Goal: Task Accomplishment & Management: Manage account settings

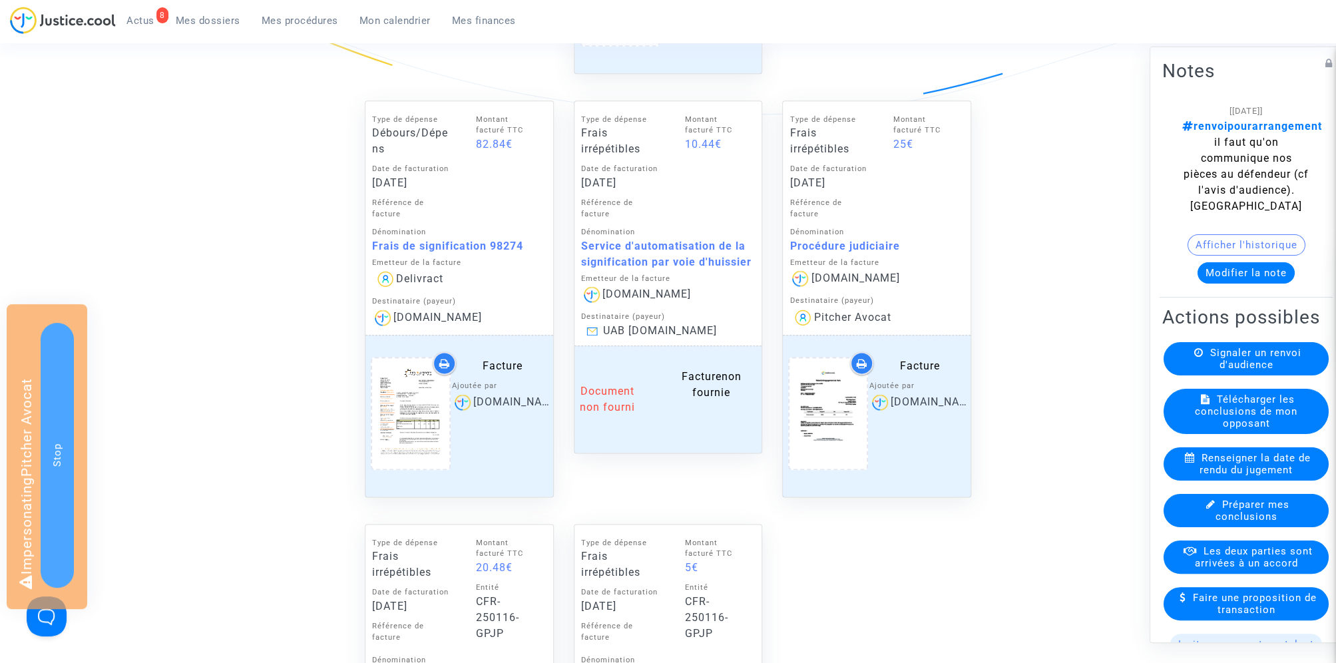
scroll to position [1127, 0]
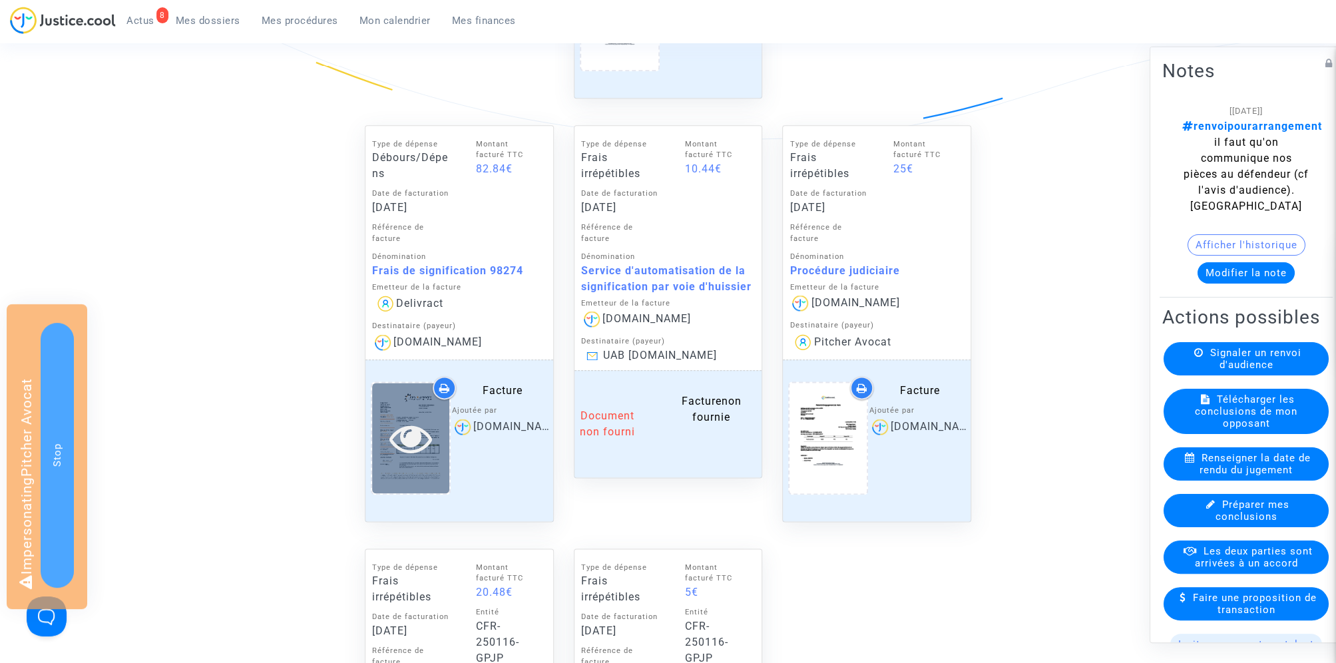
click at [407, 442] on icon at bounding box center [410, 438] width 43 height 43
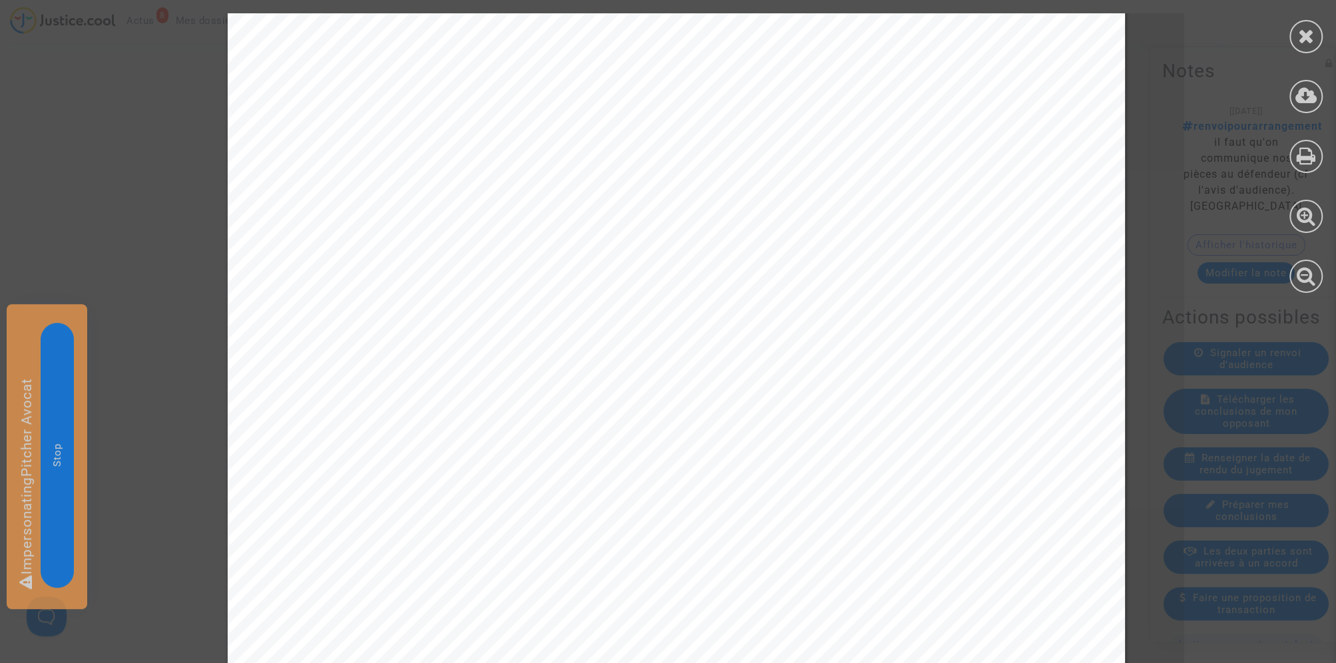
scroll to position [616, 0]
click at [1311, 36] on icon at bounding box center [1306, 36] width 17 height 20
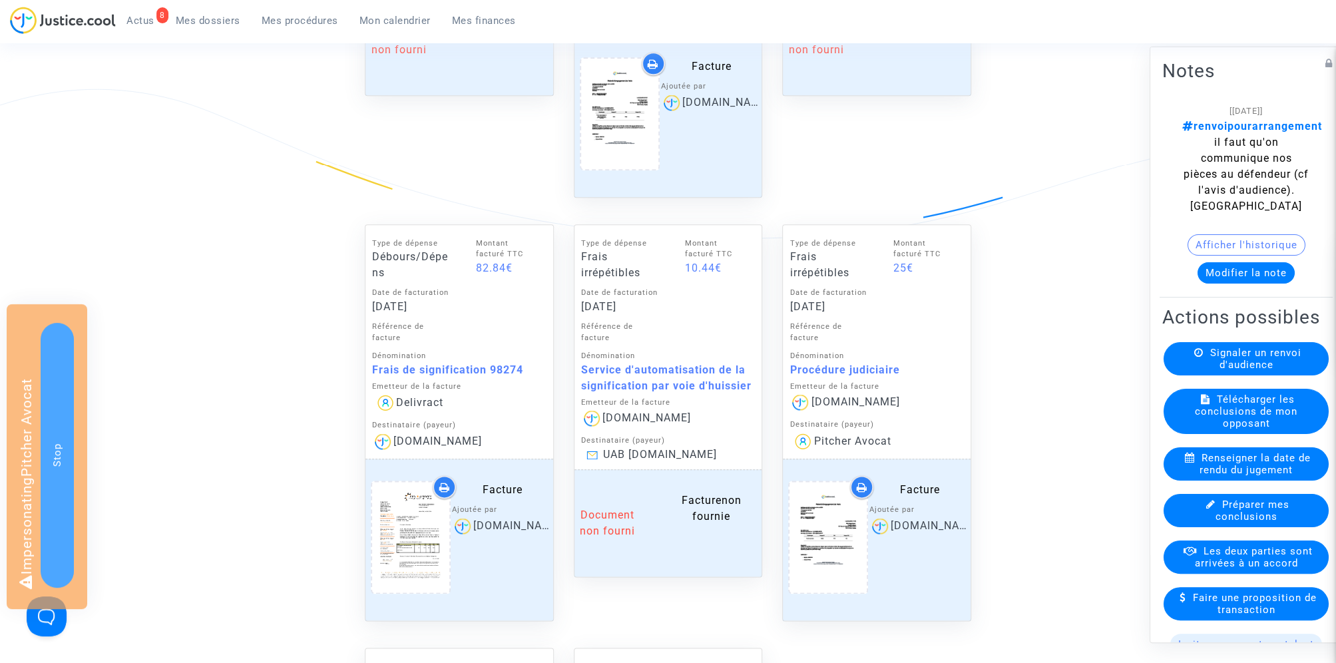
scroll to position [1003, 0]
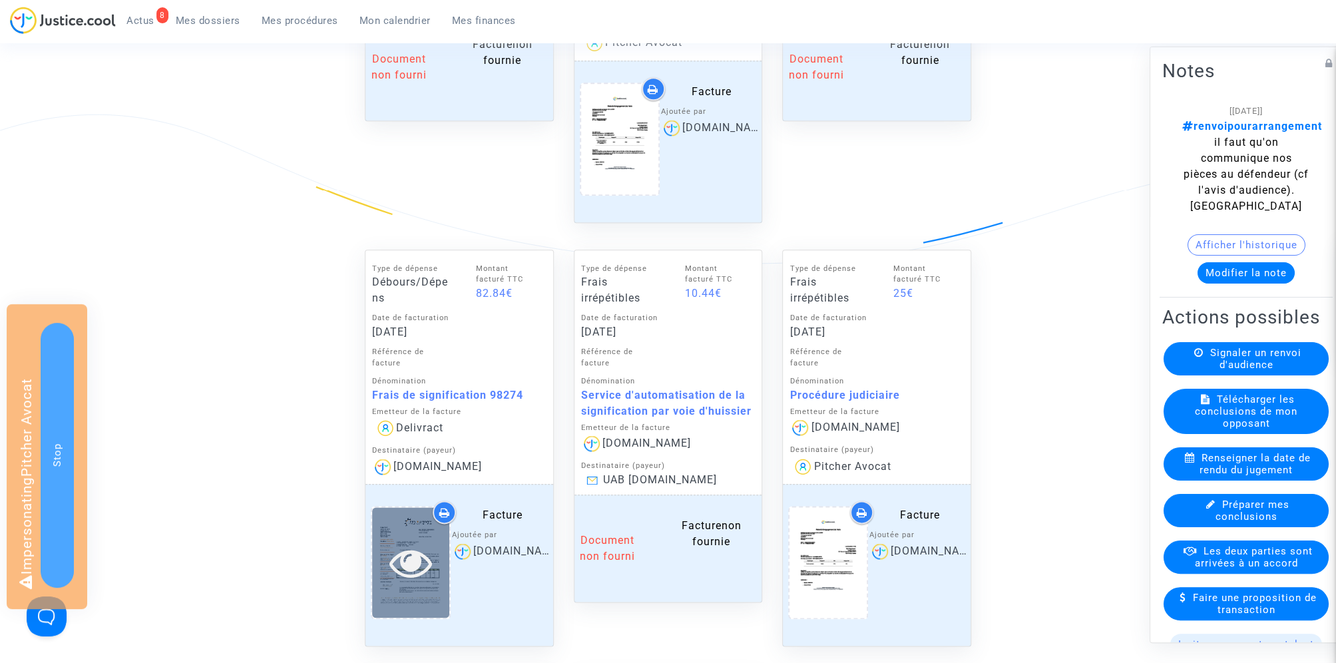
click at [413, 563] on icon at bounding box center [410, 562] width 43 height 43
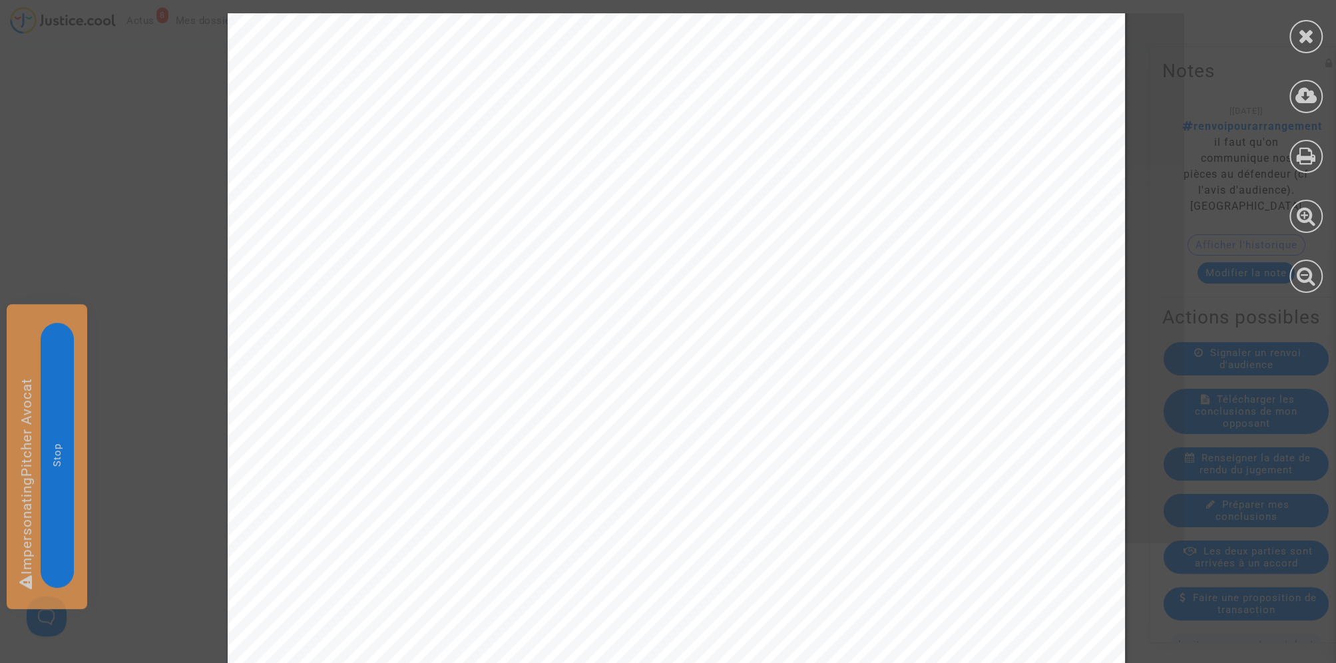
scroll to position [607, 0]
click at [1321, 31] on div at bounding box center [1305, 36] width 33 height 33
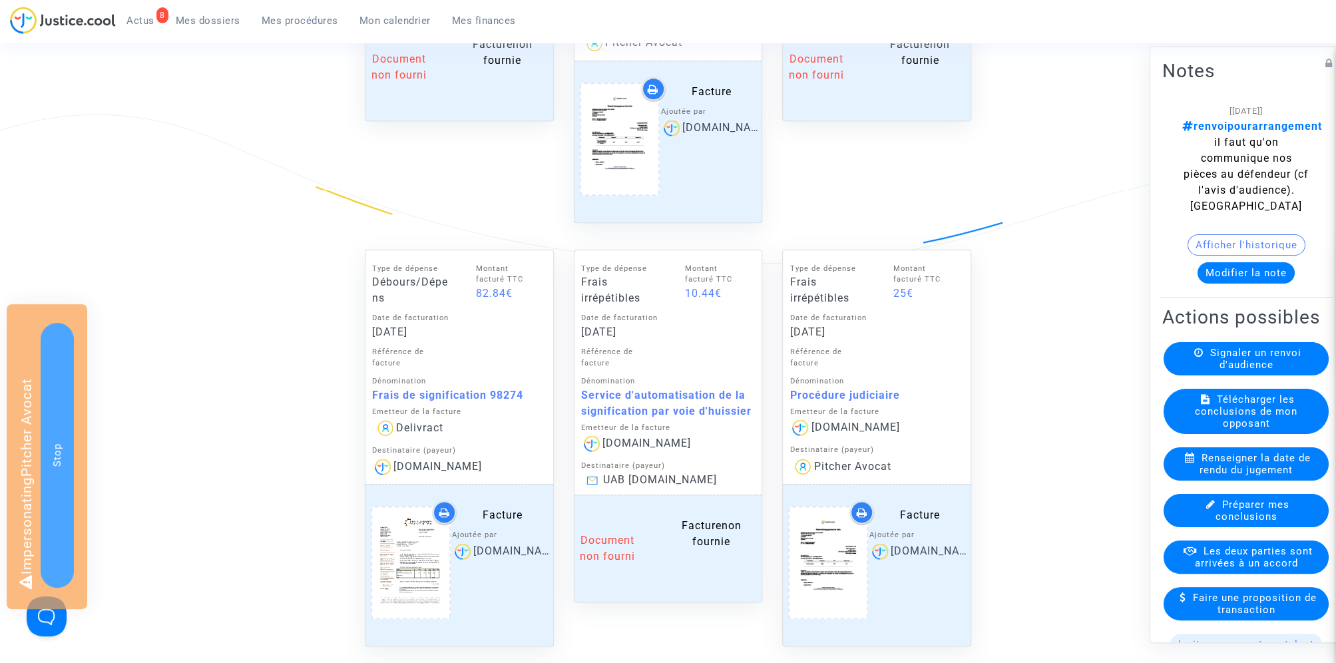
scroll to position [0, 0]
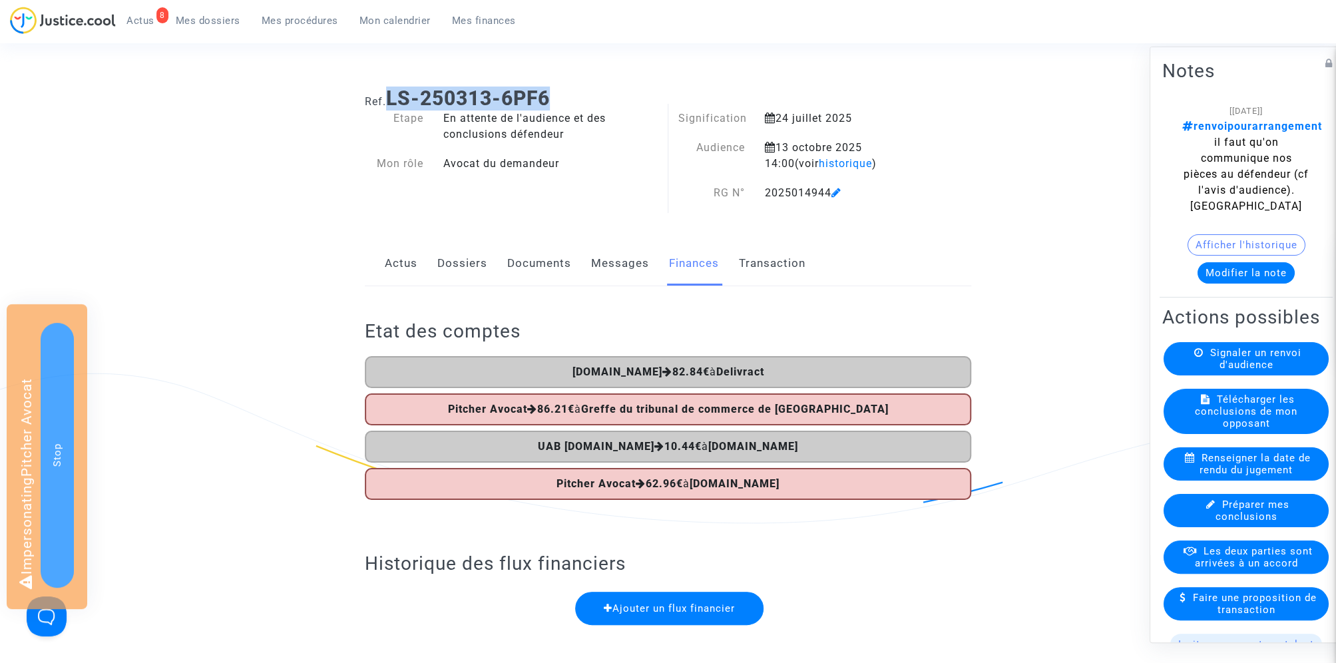
drag, startPoint x: 393, startPoint y: 94, endPoint x: 635, endPoint y: 94, distance: 242.3
click at [635, 94] on h1 "Ref. LS-250313-6PF6" at bounding box center [668, 99] width 606 height 24
copy b "LS-250313-6PF6"
click at [454, 262] on link "Dossiers" at bounding box center [462, 264] width 50 height 44
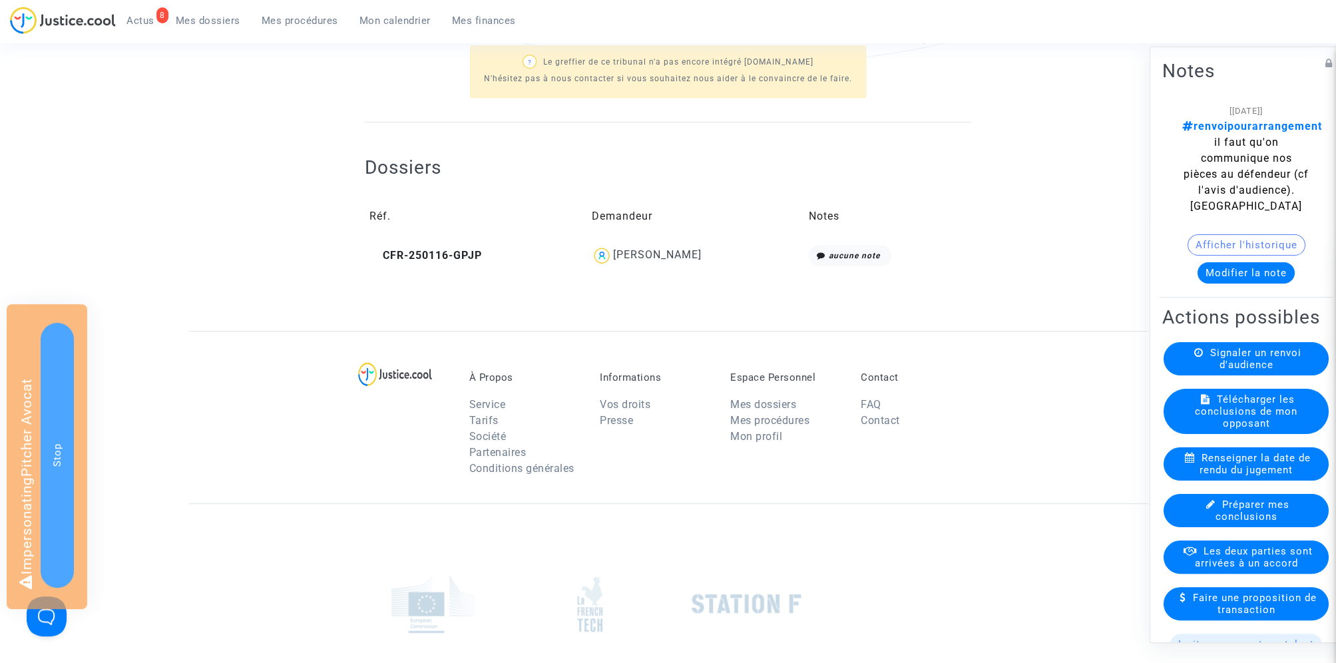
scroll to position [478, 0]
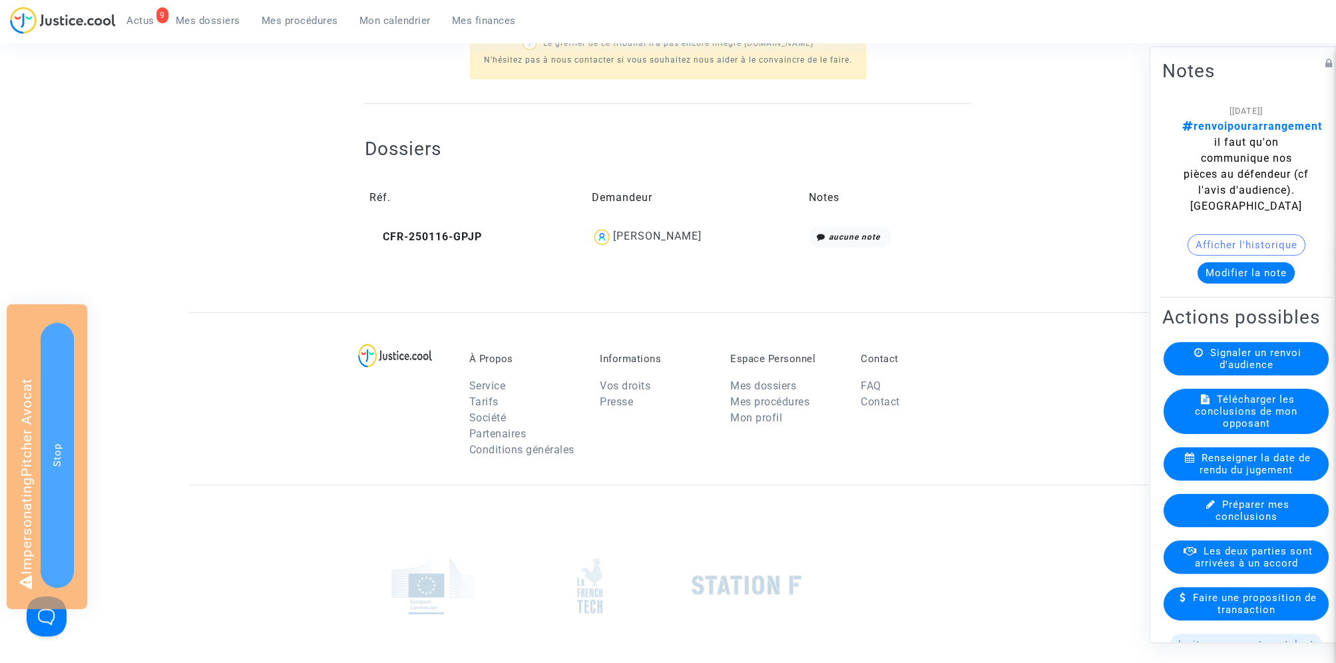
click at [460, 244] on td "CFR-250116-GPJP" at bounding box center [476, 237] width 222 height 31
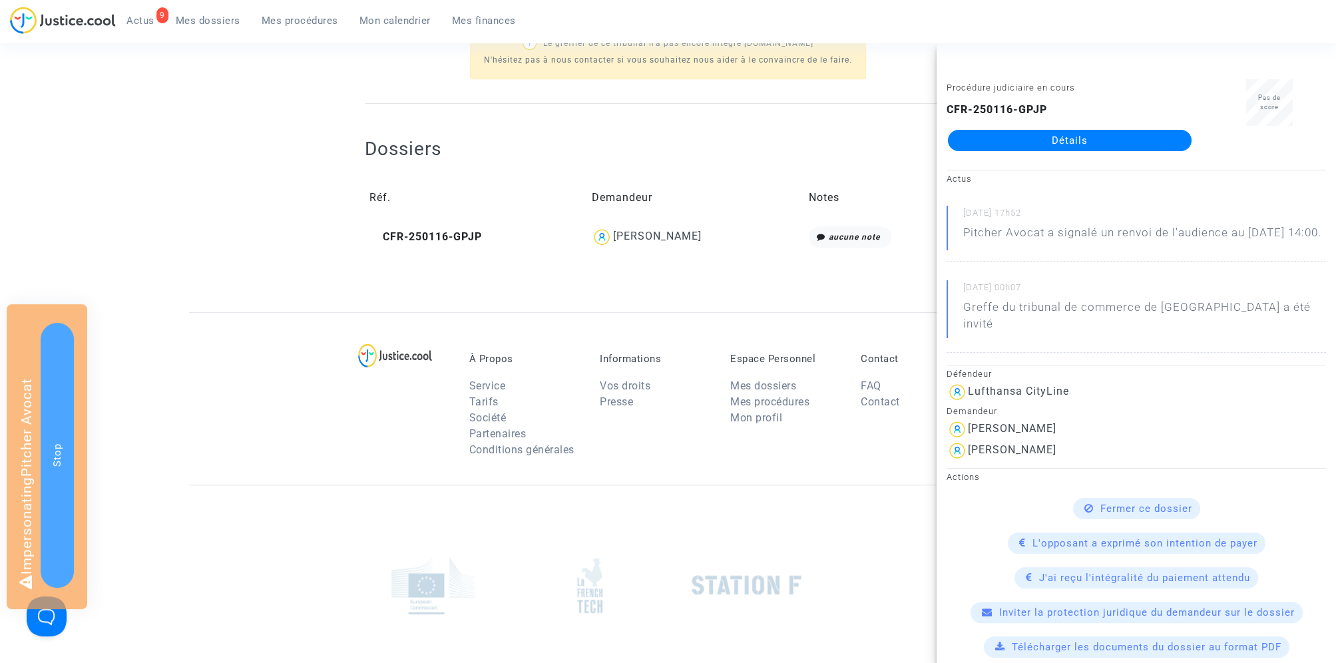
click at [1118, 144] on link "Détails" at bounding box center [1070, 140] width 244 height 21
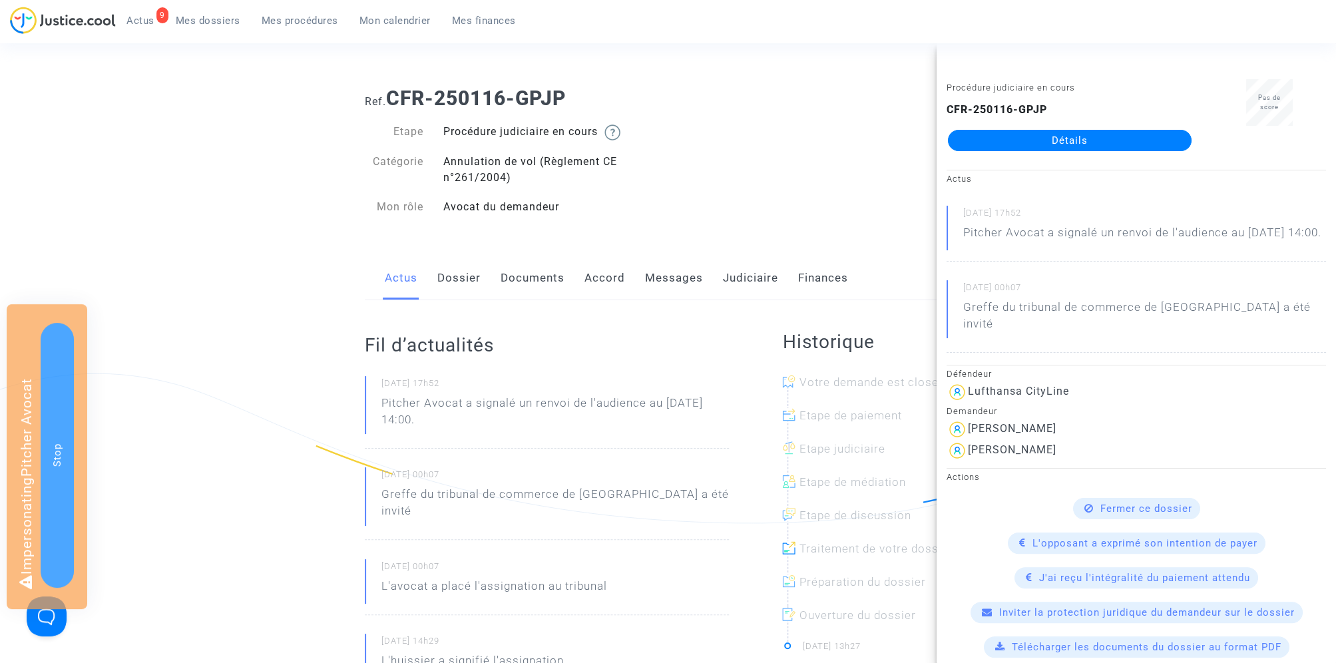
click at [808, 280] on link "Finances" at bounding box center [823, 278] width 50 height 44
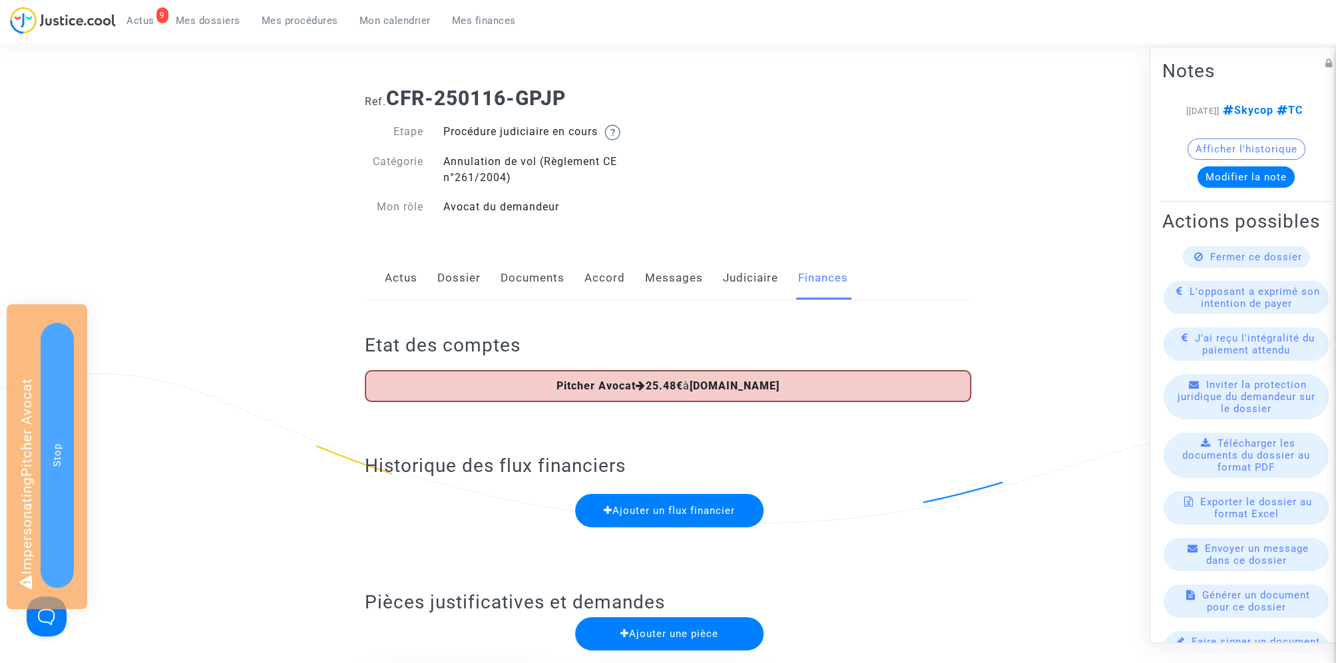
click at [750, 276] on link "Judiciaire" at bounding box center [750, 278] width 55 height 44
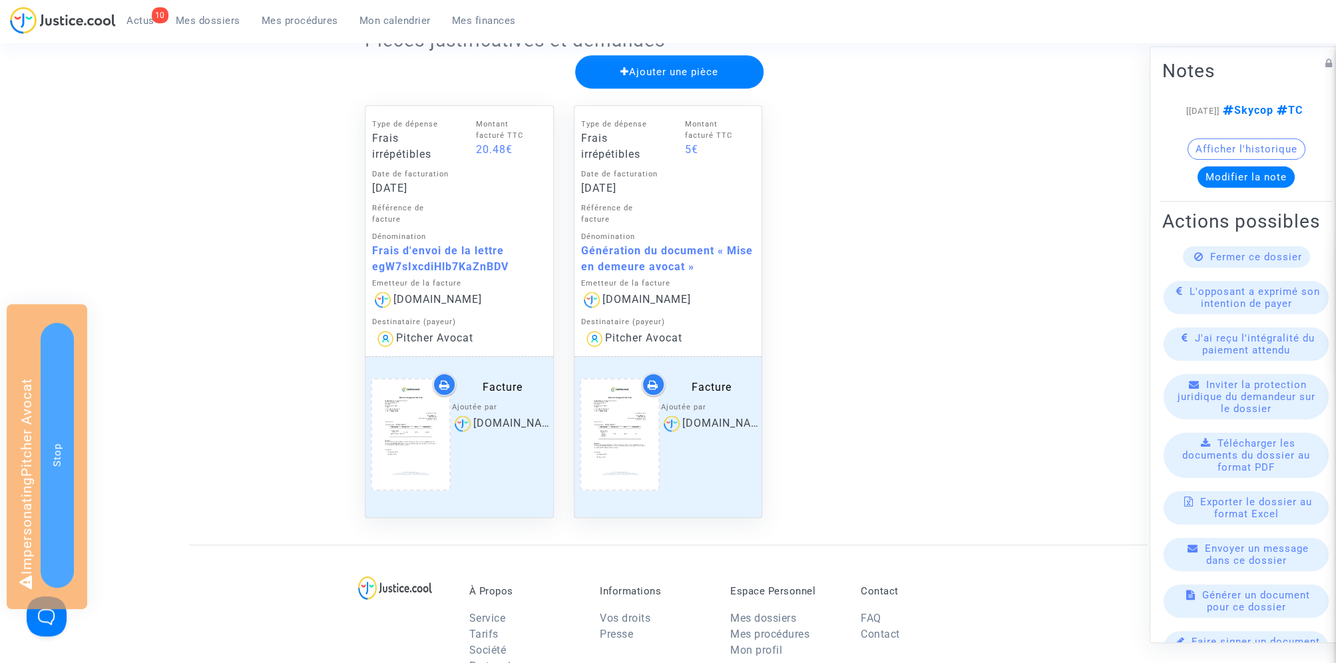
scroll to position [501, 0]
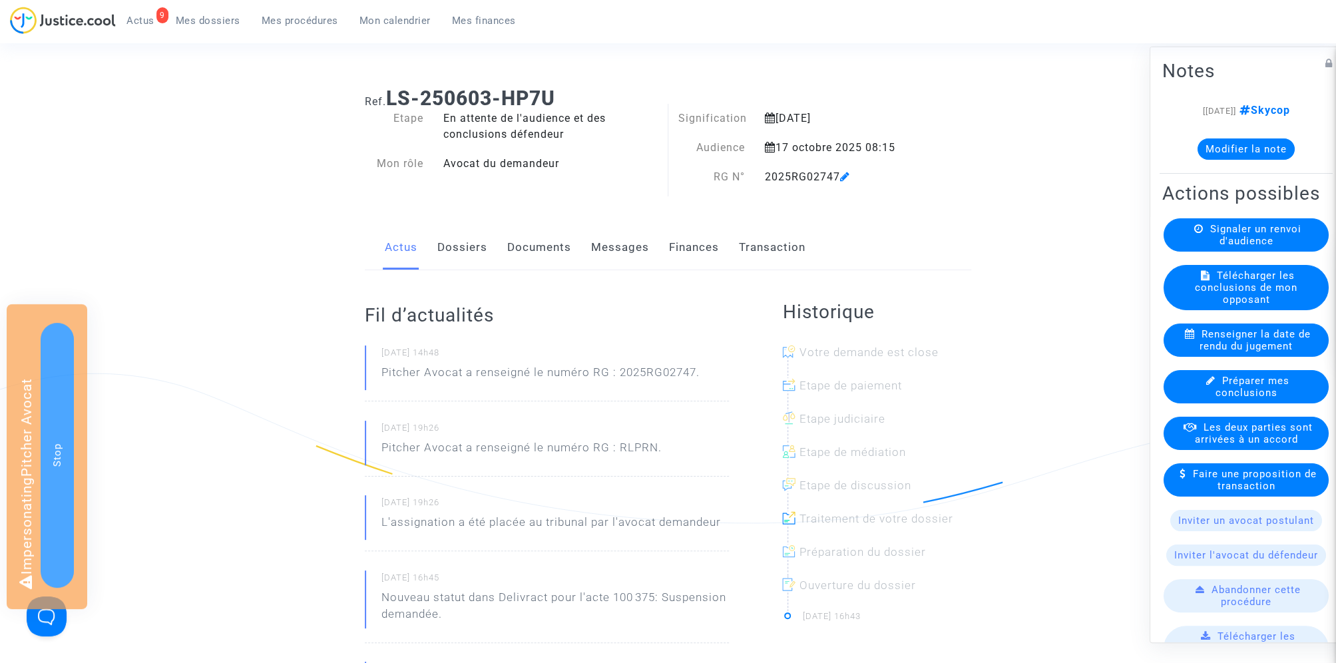
click at [680, 251] on link "Finances" at bounding box center [694, 248] width 50 height 44
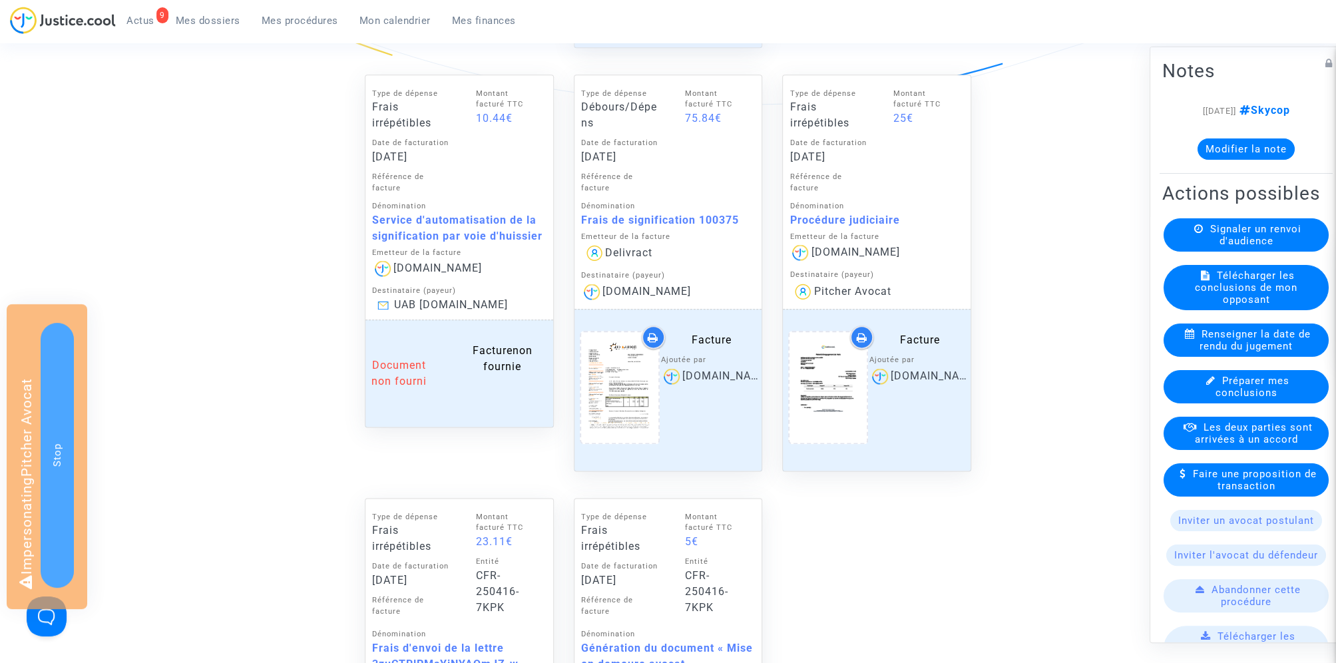
scroll to position [1161, 0]
click at [627, 383] on icon at bounding box center [619, 388] width 43 height 43
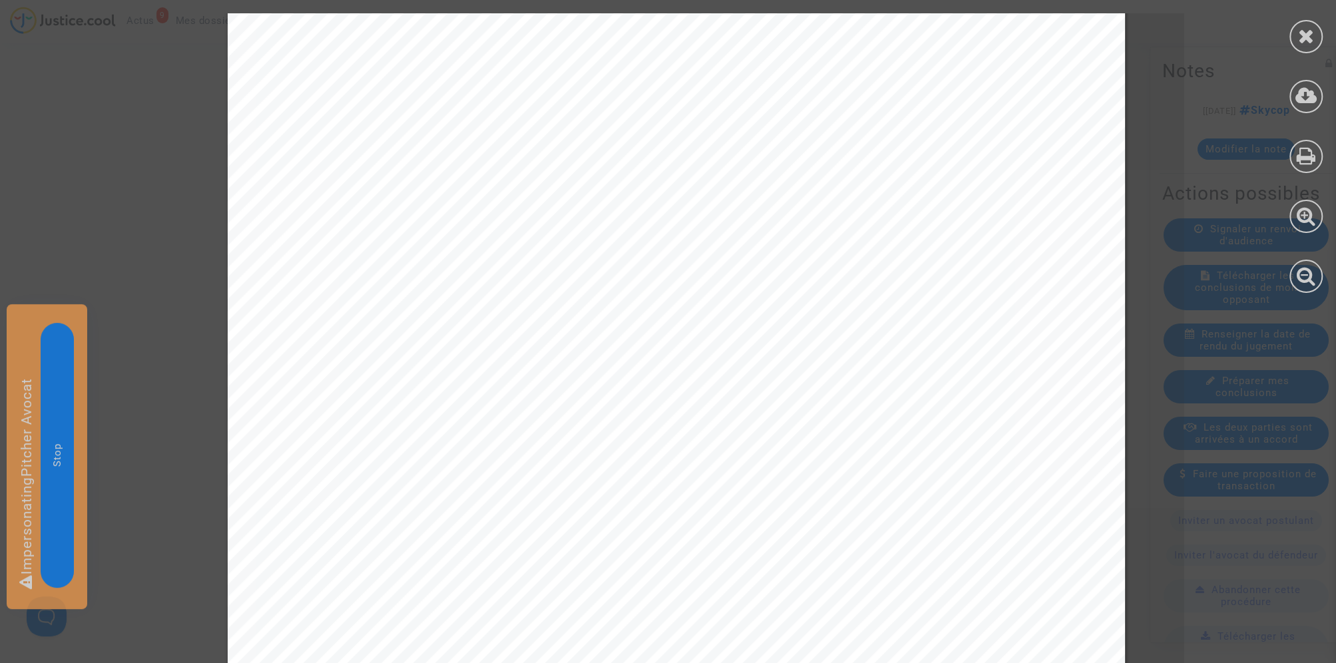
scroll to position [622, 0]
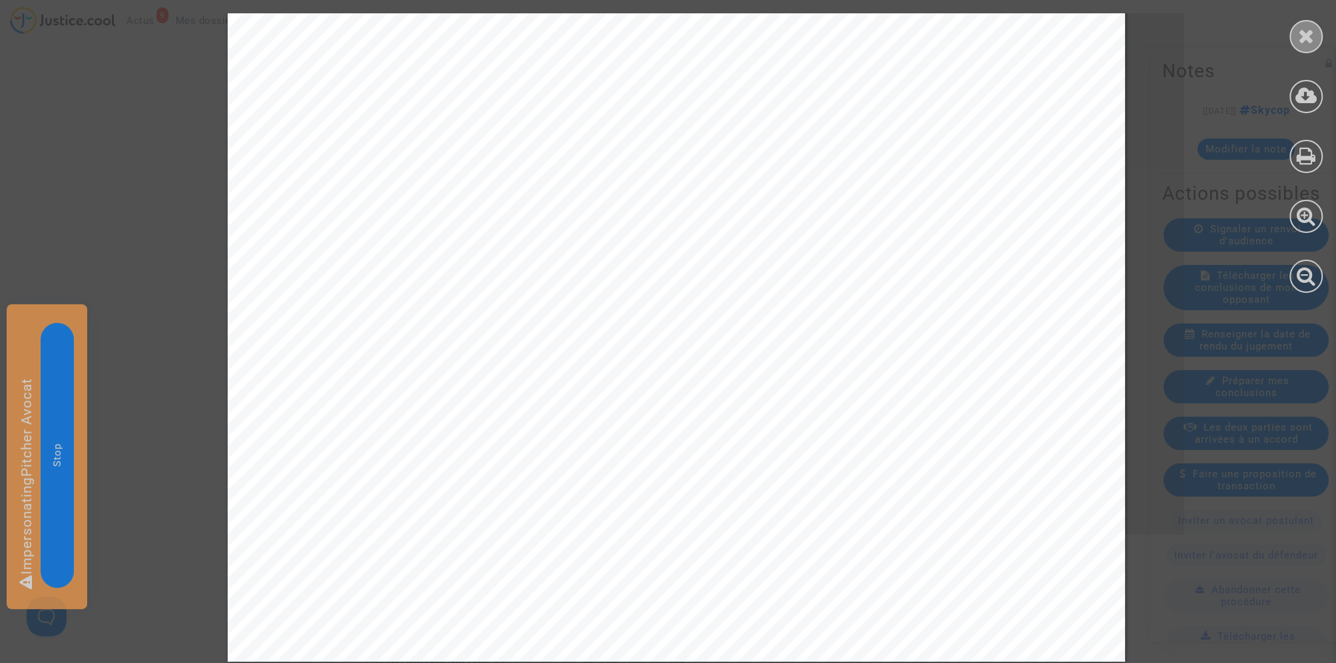
click at [1311, 38] on icon at bounding box center [1306, 36] width 17 height 20
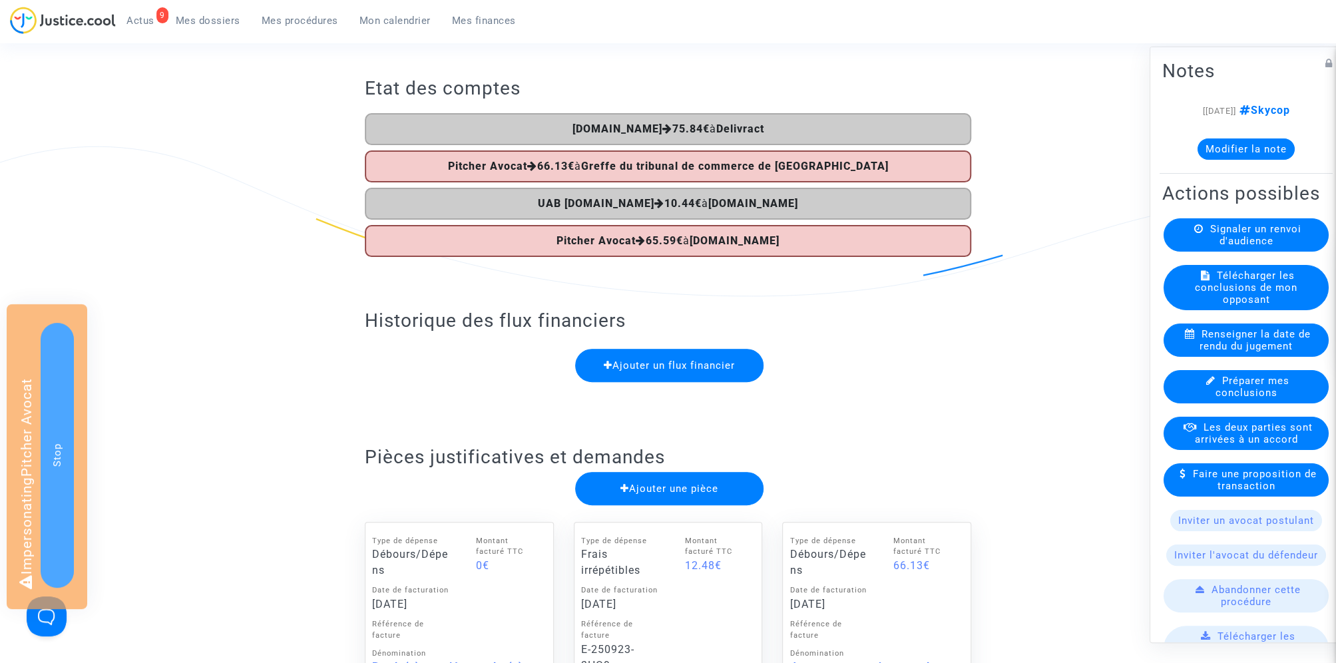
scroll to position [0, 0]
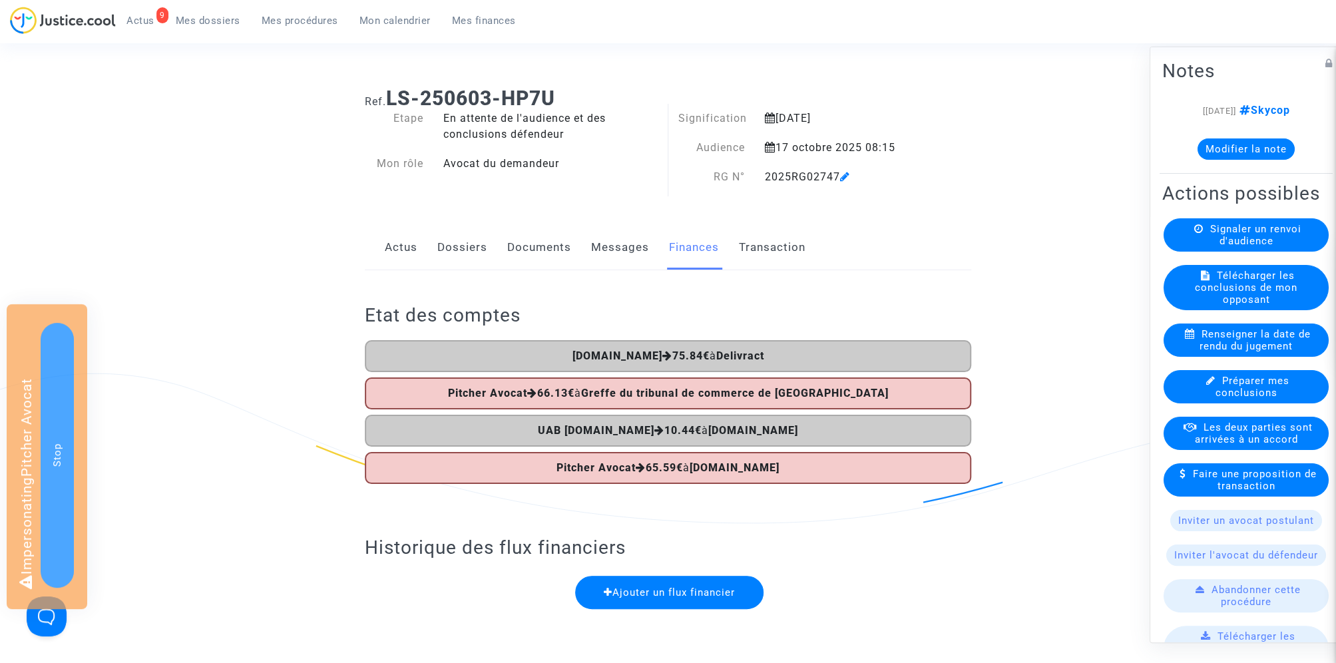
click at [762, 246] on link "Transaction" at bounding box center [772, 248] width 67 height 44
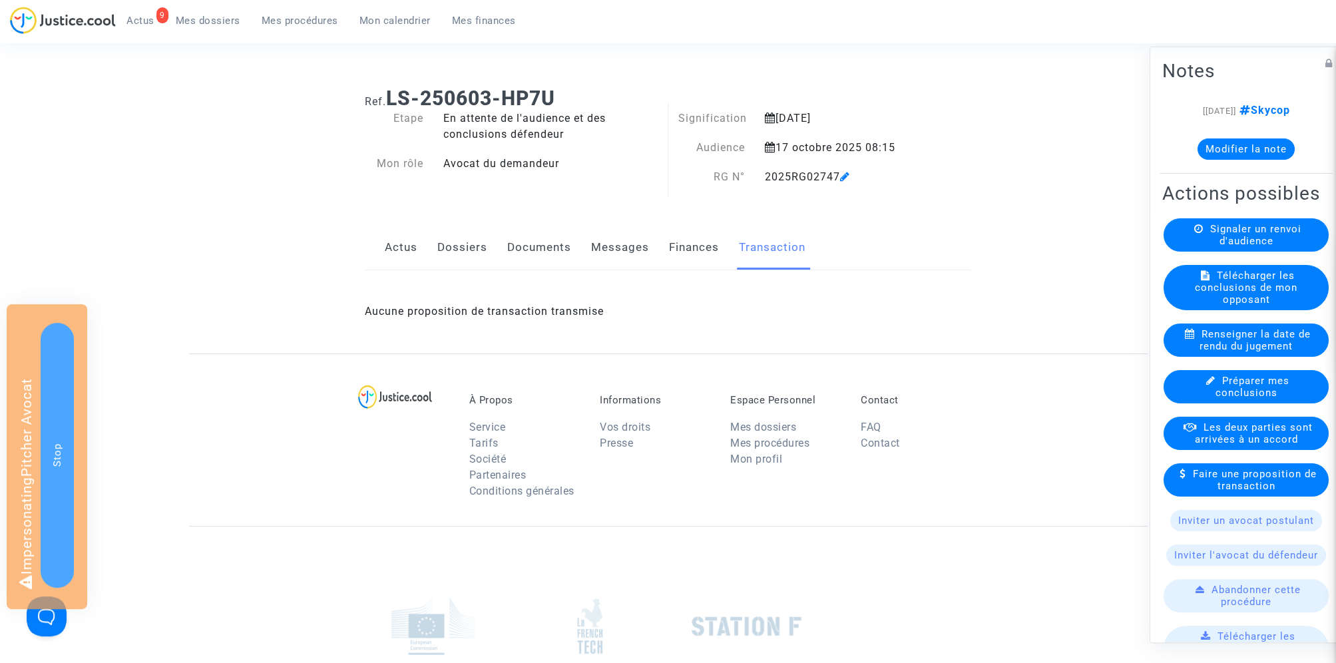
click at [690, 246] on link "Finances" at bounding box center [694, 248] width 50 height 44
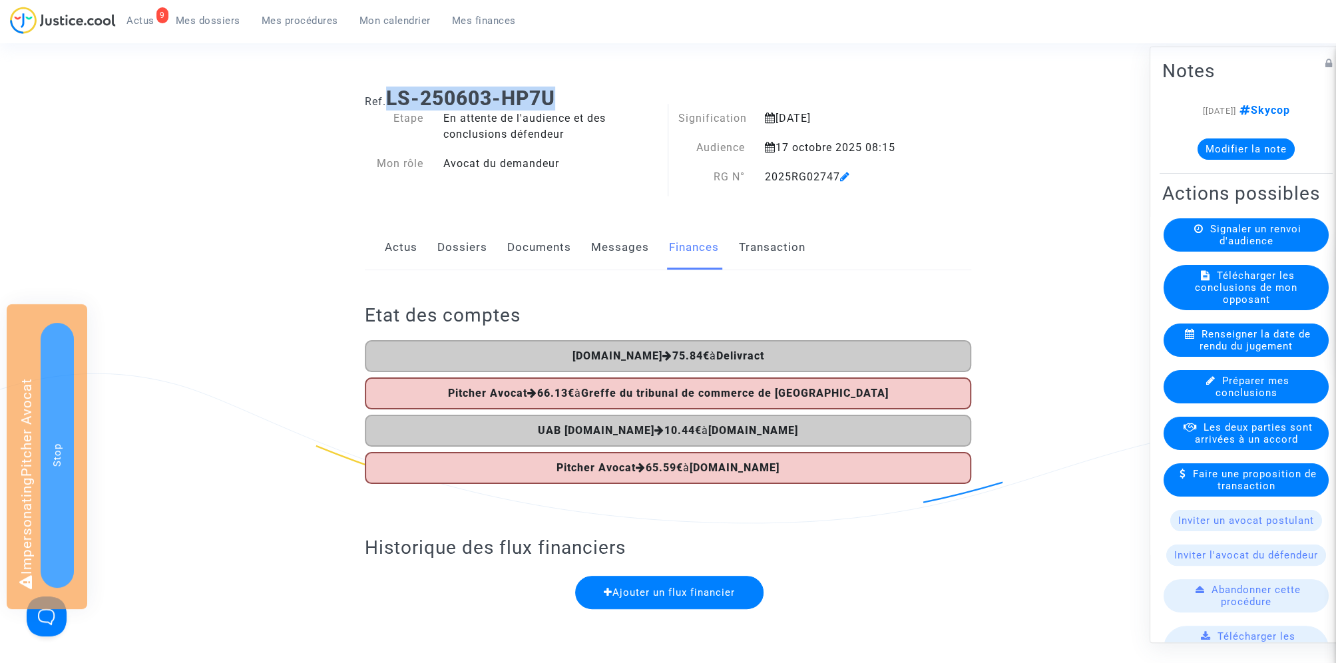
drag, startPoint x: 390, startPoint y: 96, endPoint x: 558, endPoint y: 89, distance: 167.9
click at [555, 89] on b "LS-250603-HP7U" at bounding box center [470, 98] width 169 height 23
copy b "LS-250603-HP7U"
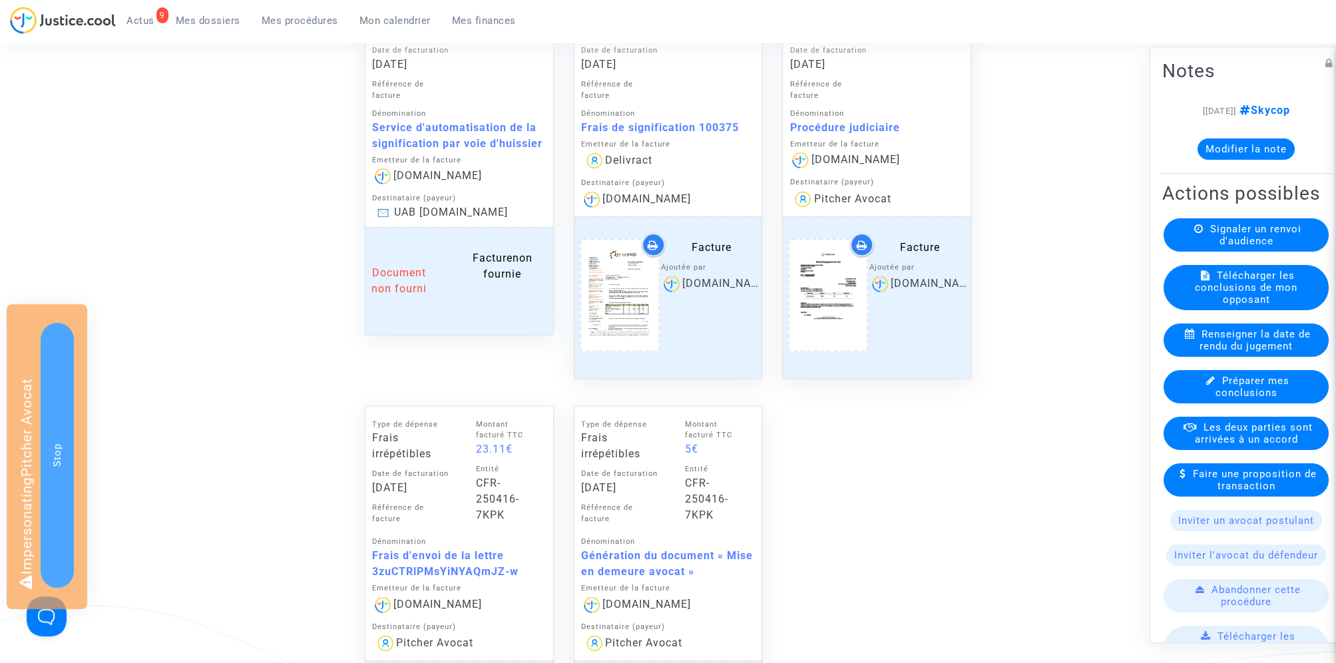
scroll to position [1246, 0]
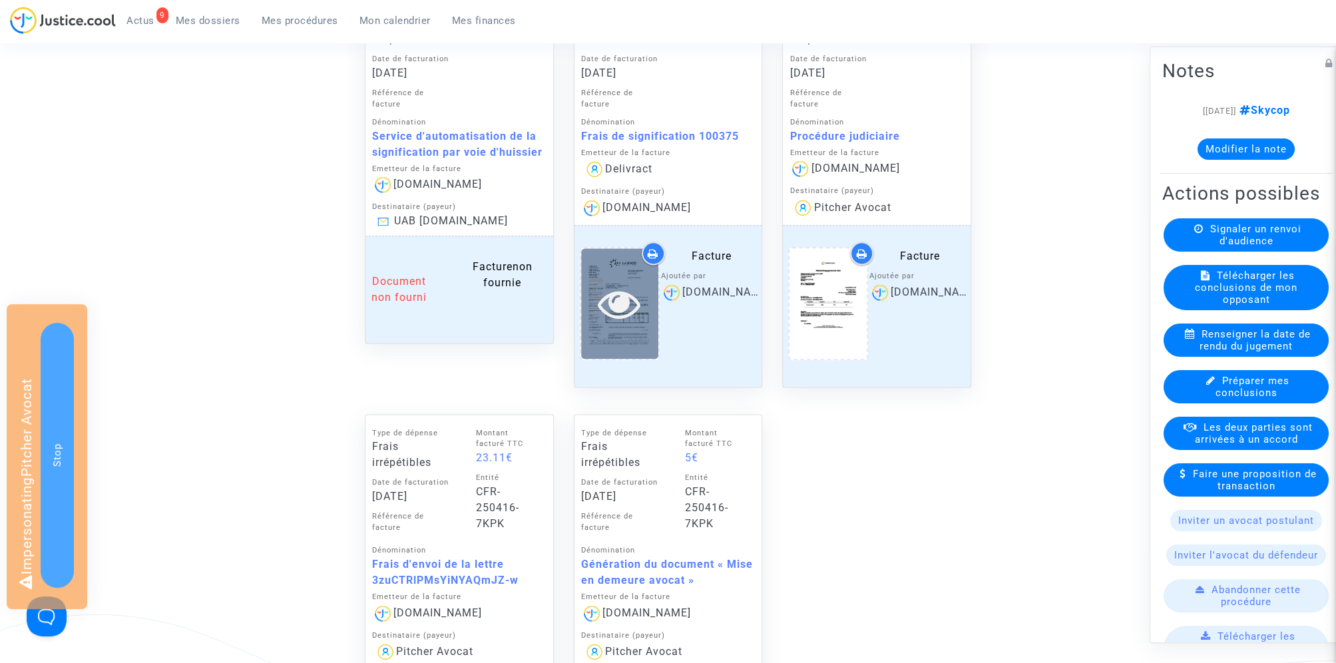
click at [620, 305] on icon at bounding box center [619, 303] width 43 height 43
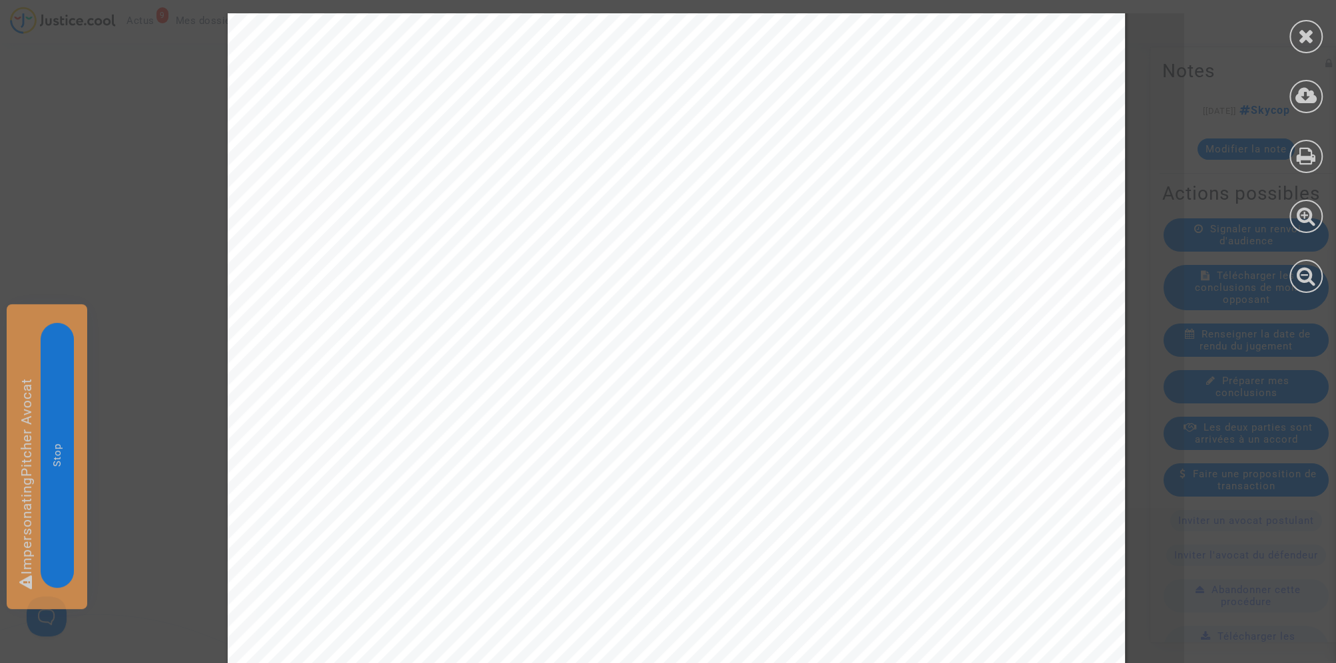
scroll to position [627, 0]
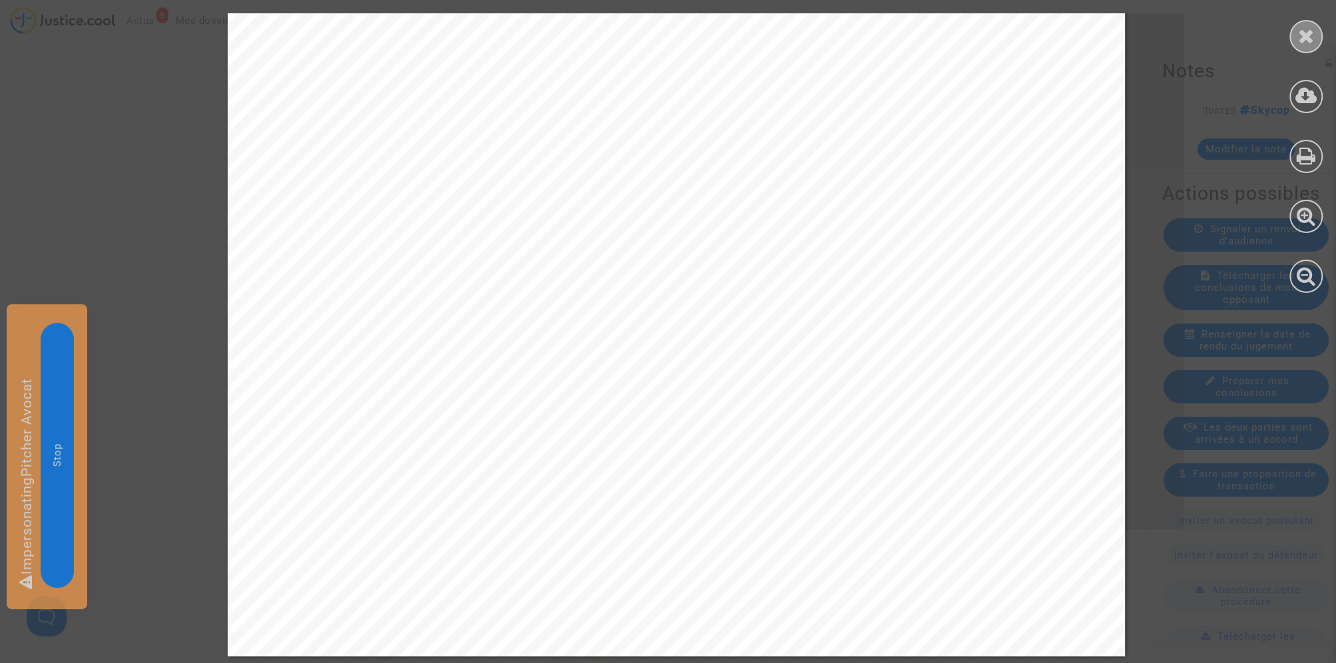
click at [1305, 43] on icon at bounding box center [1306, 36] width 17 height 20
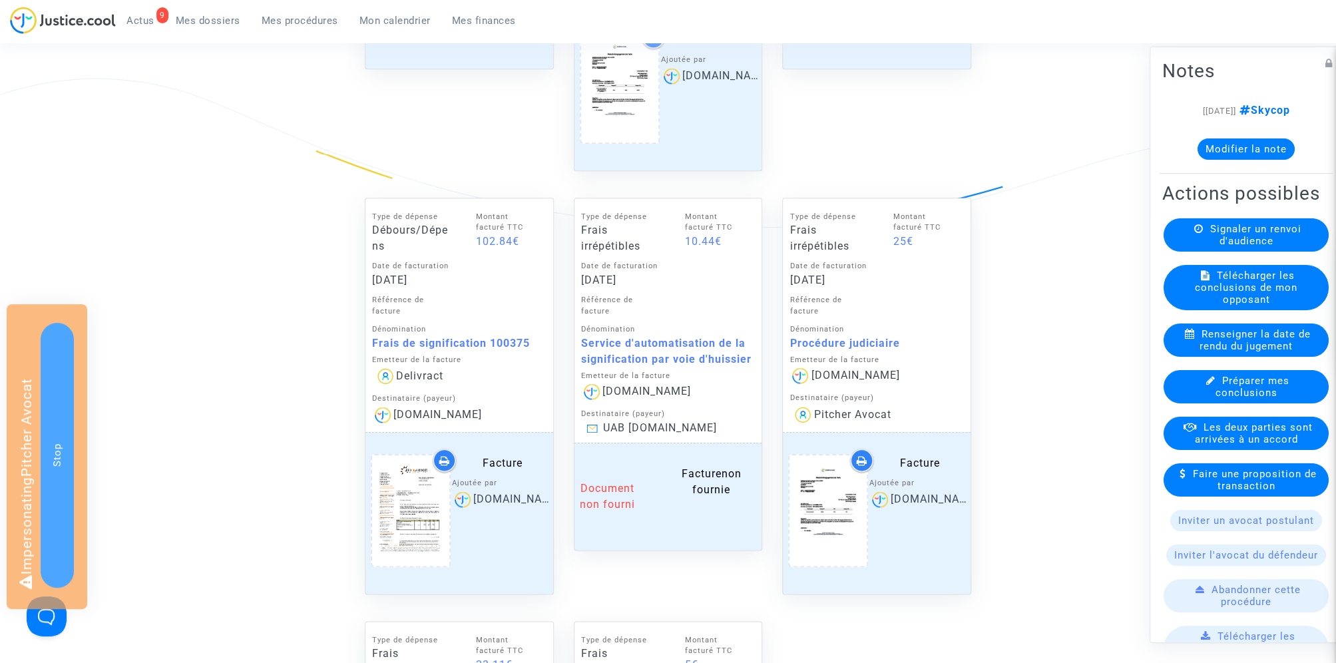
scroll to position [1173, 0]
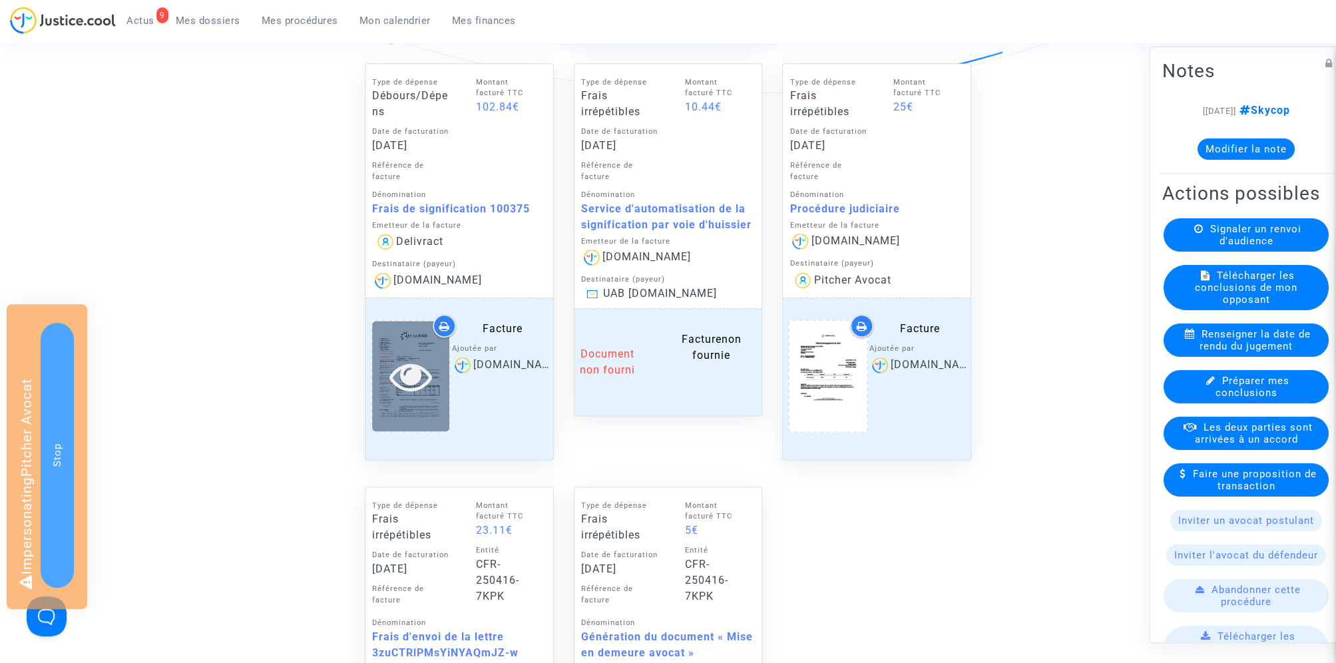
click at [400, 372] on icon at bounding box center [410, 376] width 43 height 43
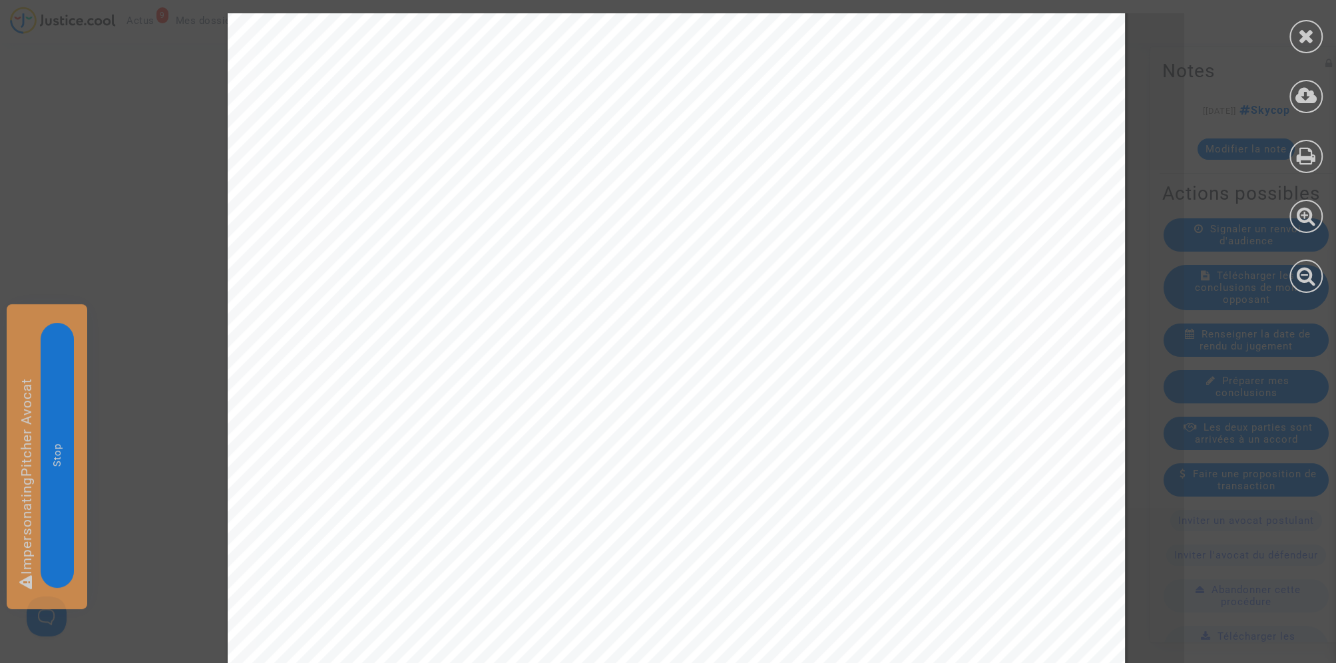
scroll to position [482, 0]
click at [1305, 40] on icon at bounding box center [1306, 36] width 17 height 20
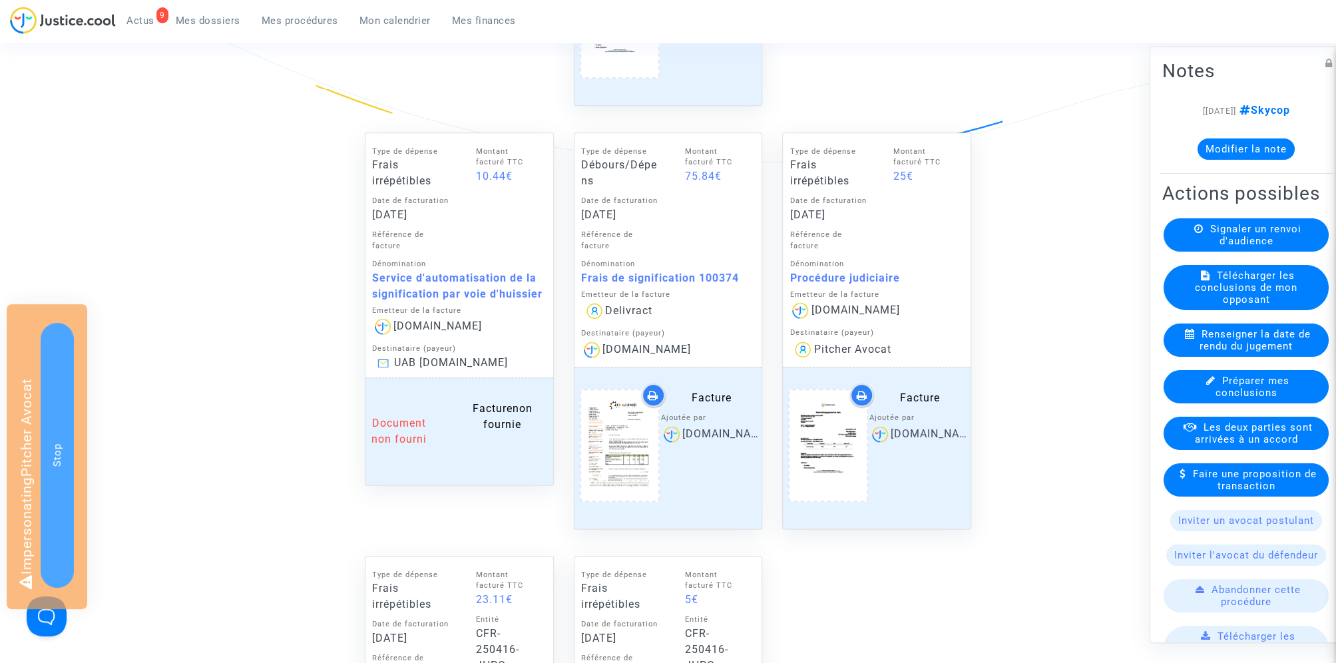
scroll to position [1132, 0]
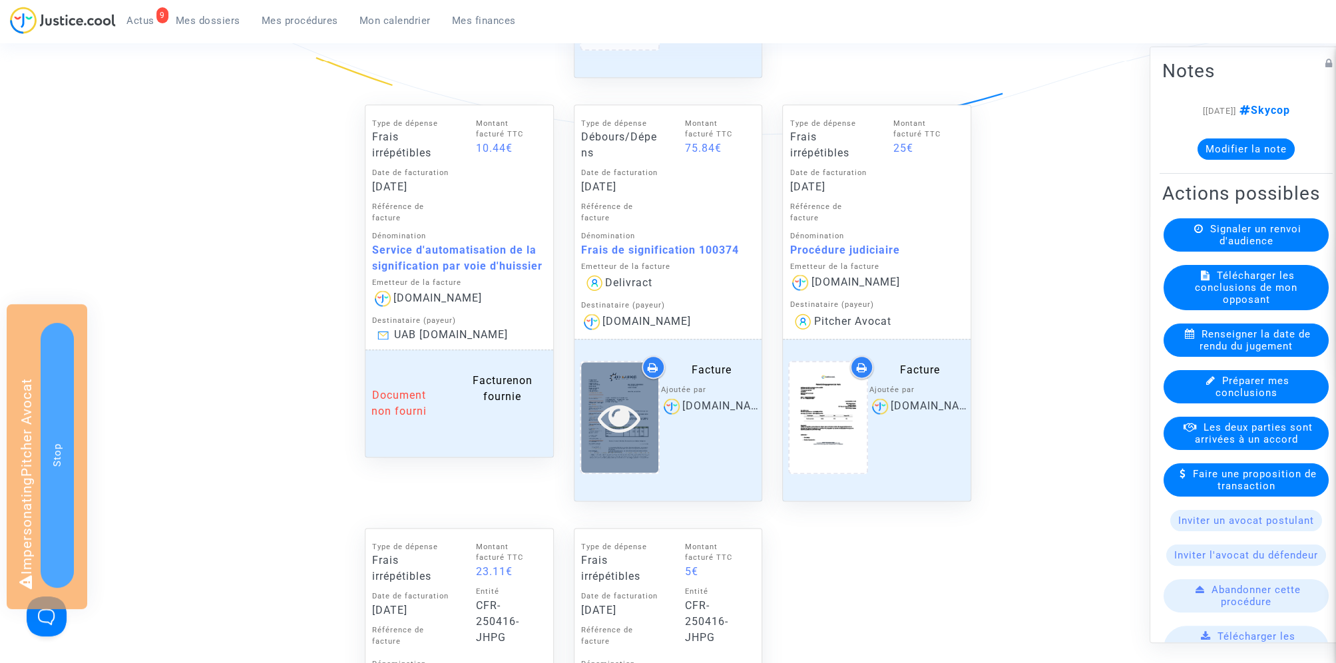
click at [609, 422] on icon at bounding box center [619, 417] width 43 height 43
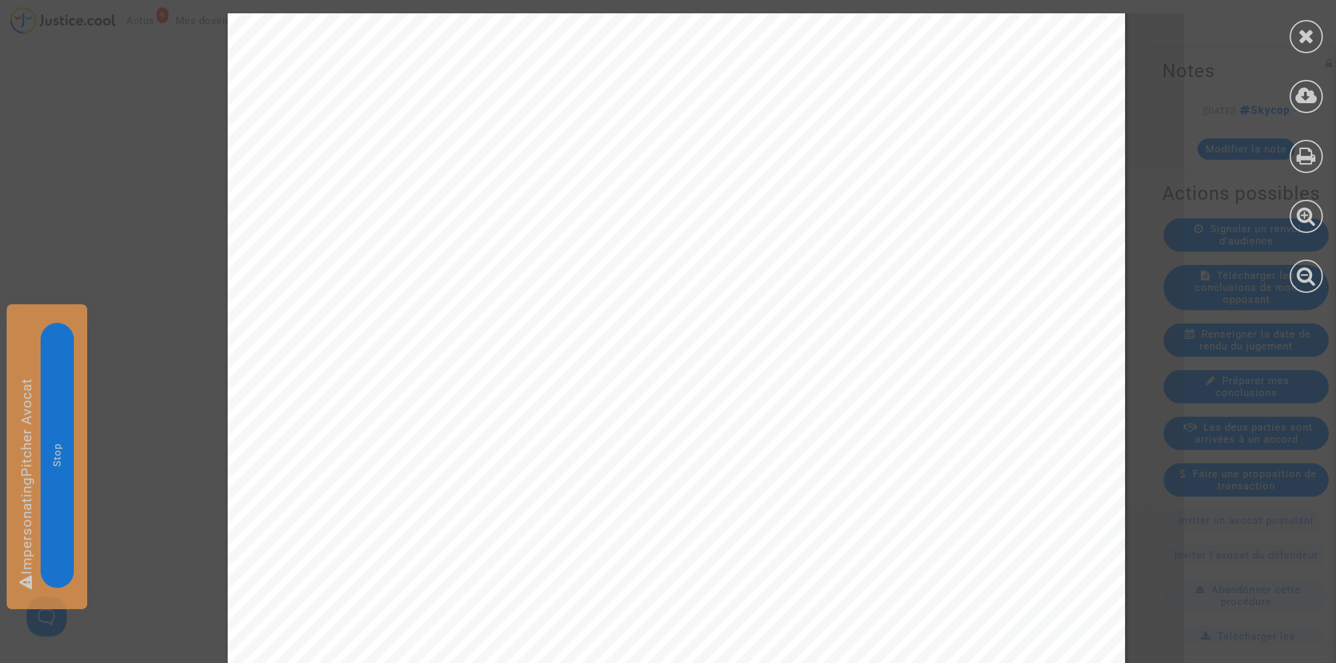
scroll to position [584, 0]
click at [1313, 36] on icon at bounding box center [1306, 36] width 17 height 20
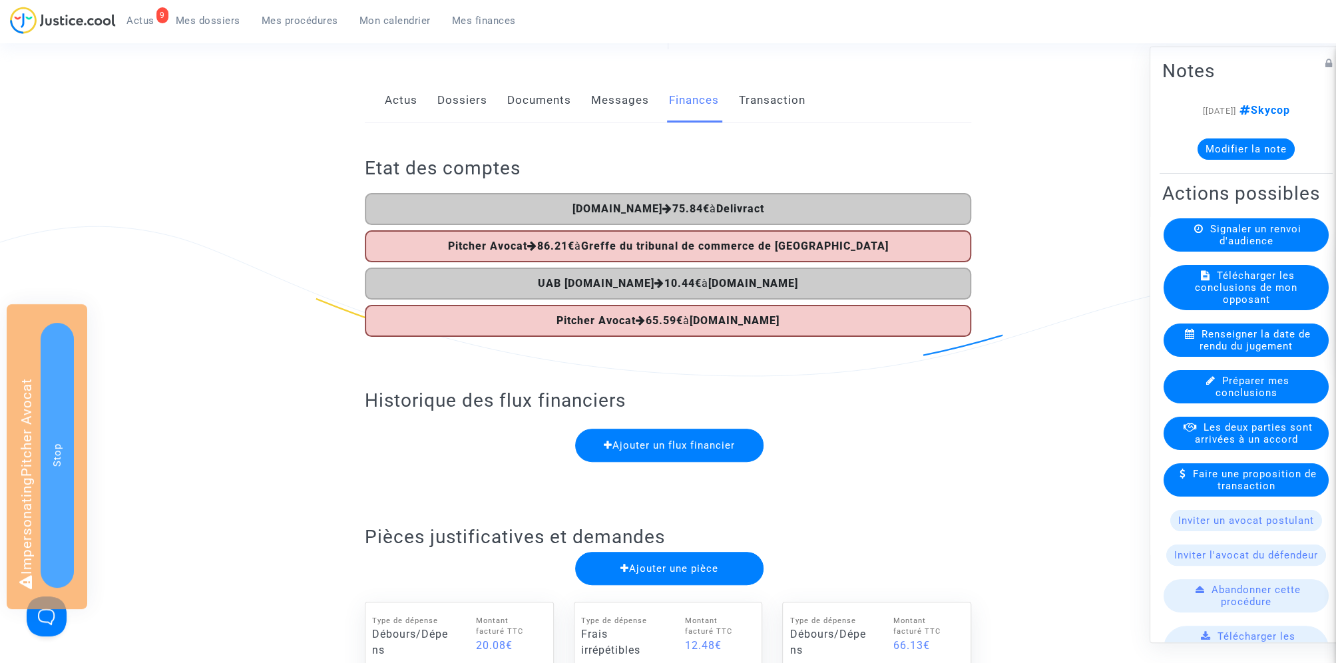
scroll to position [0, 0]
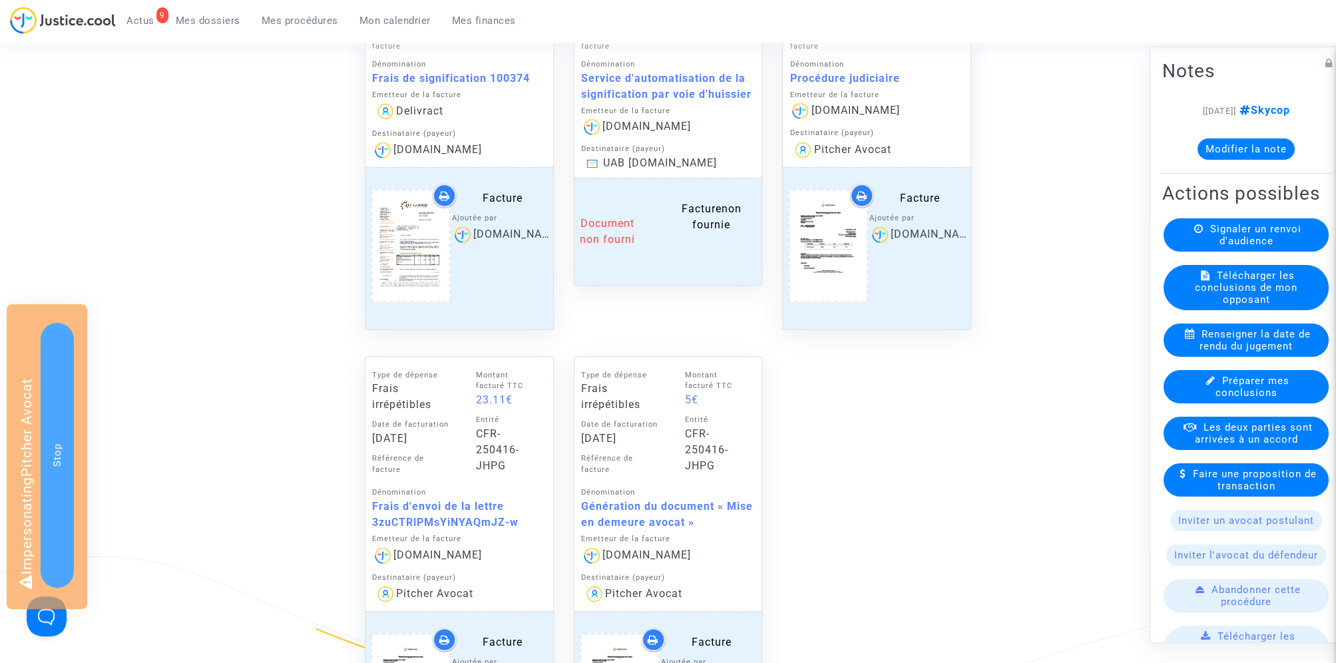
scroll to position [1164, 0]
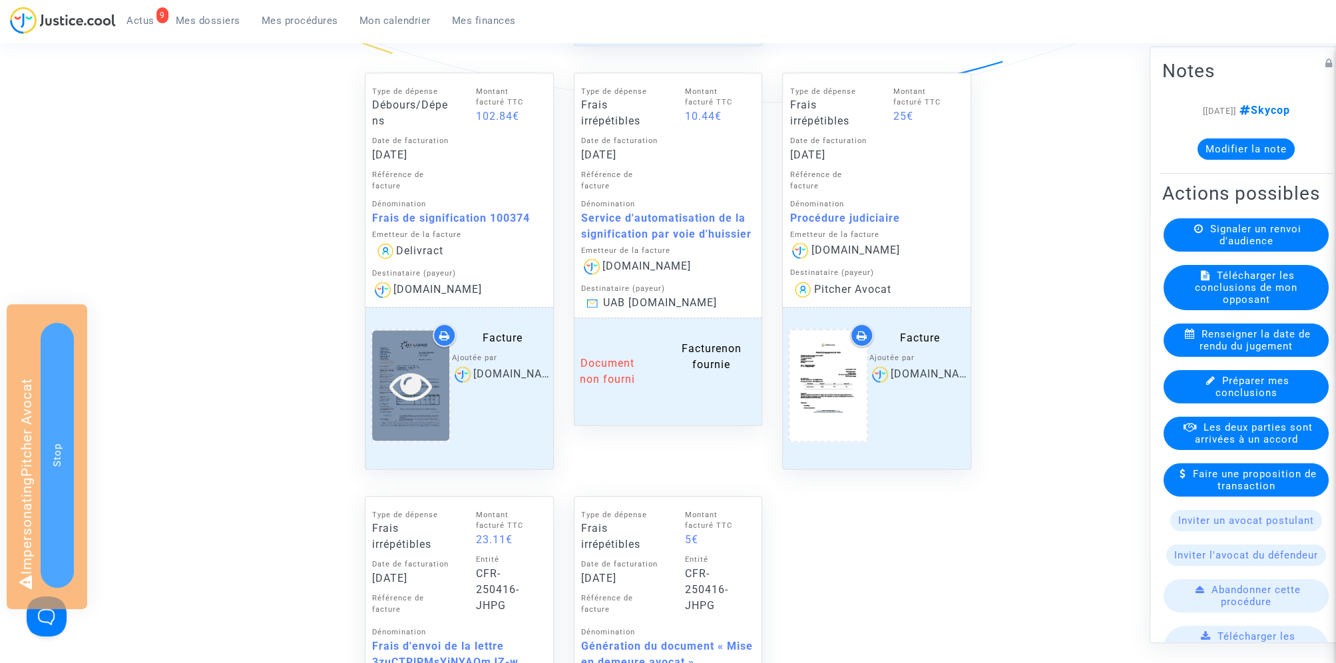
click at [423, 377] on icon at bounding box center [410, 385] width 43 height 43
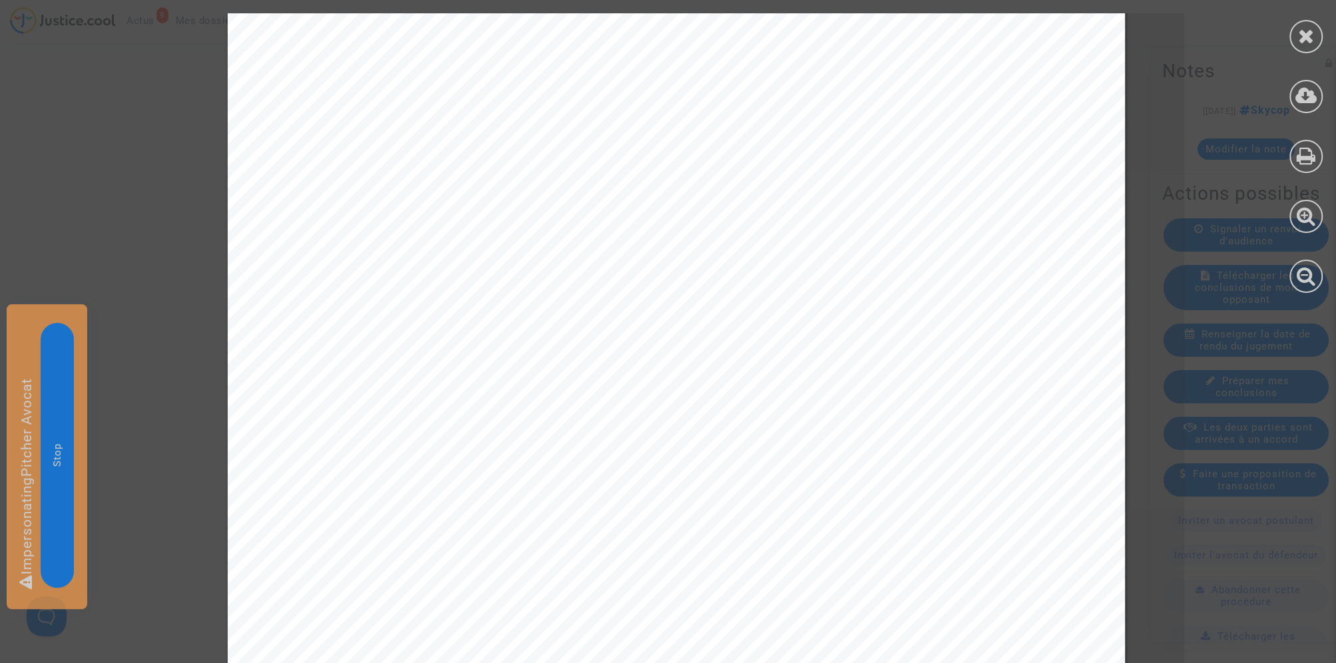
scroll to position [491, 0]
click at [1310, 29] on icon at bounding box center [1306, 36] width 17 height 20
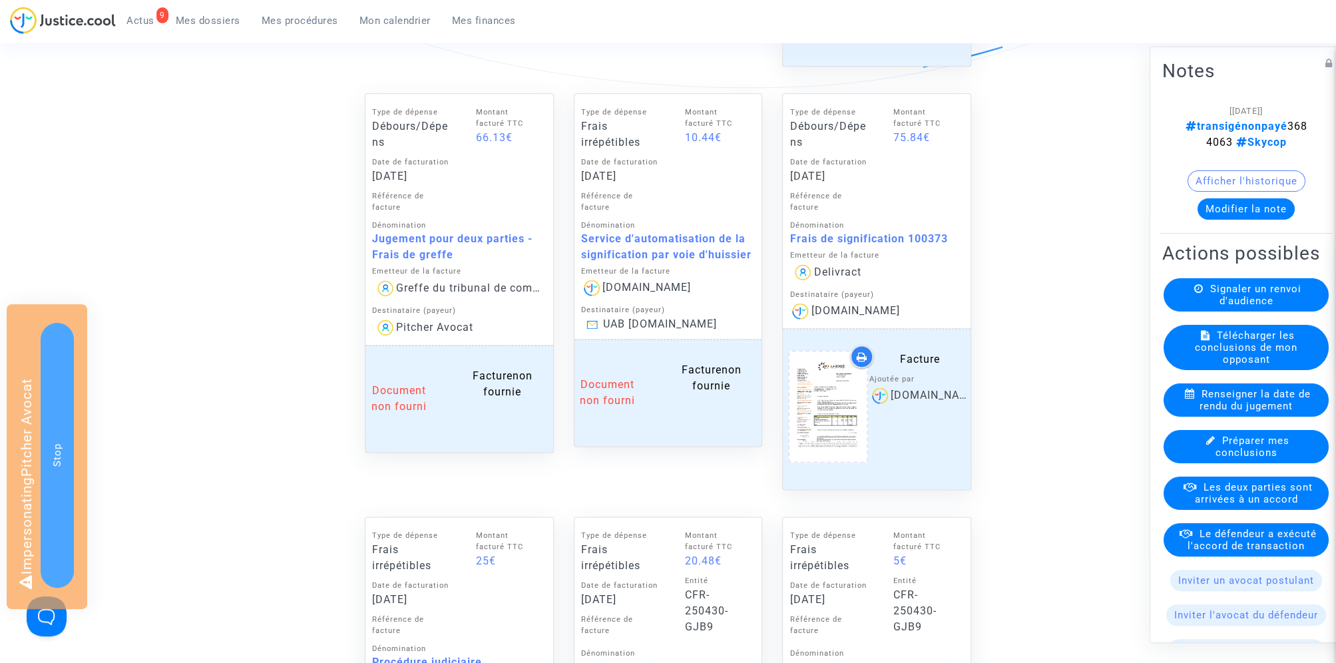
scroll to position [1114, 0]
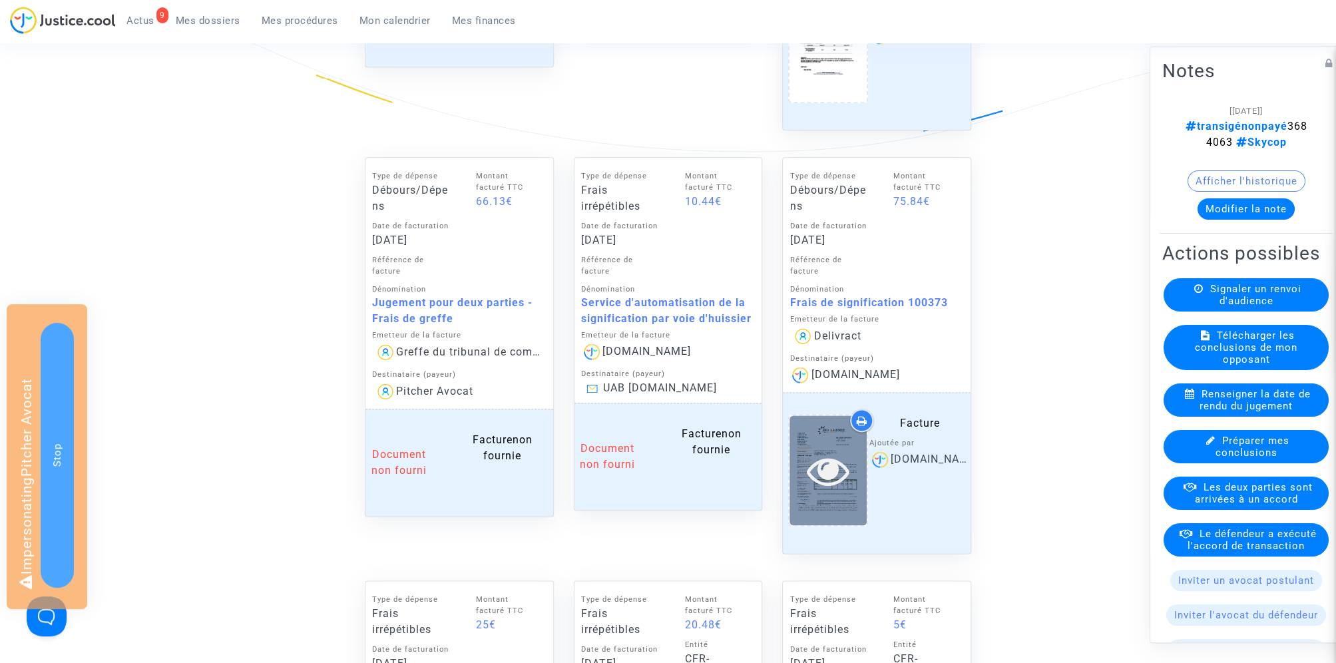
click at [831, 469] on icon at bounding box center [828, 470] width 43 height 43
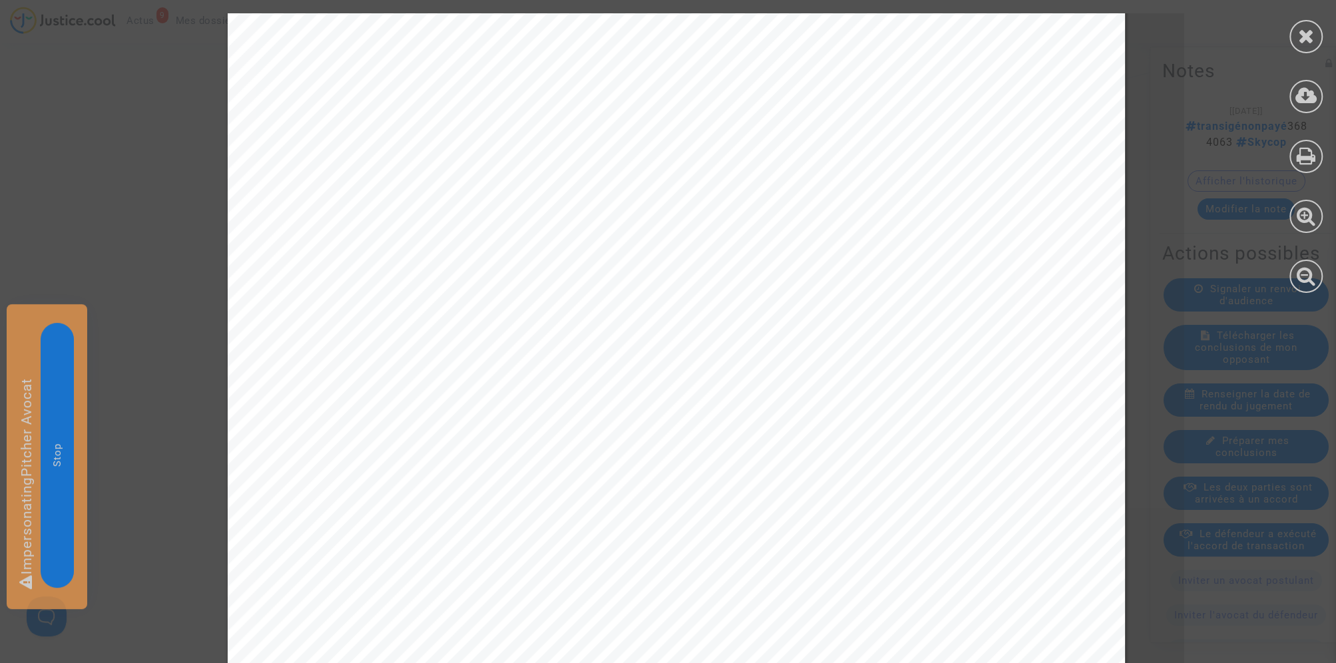
scroll to position [555, 0]
click at [1305, 39] on icon at bounding box center [1306, 36] width 17 height 20
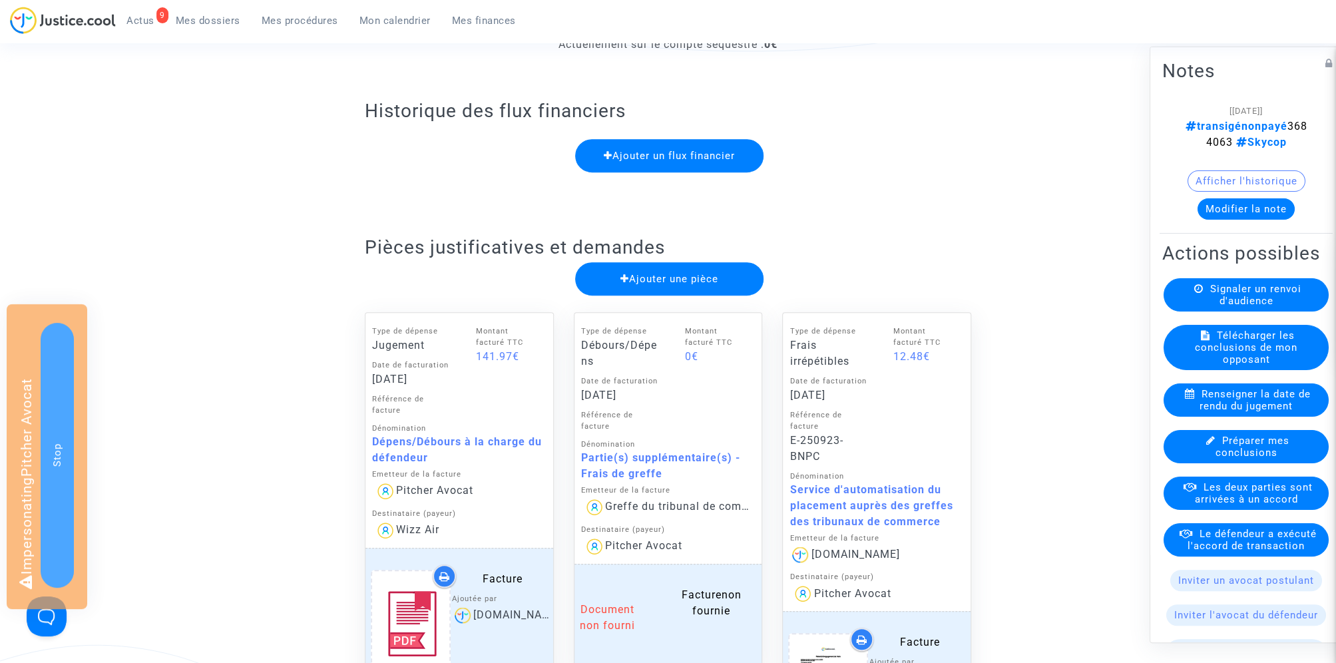
scroll to position [0, 0]
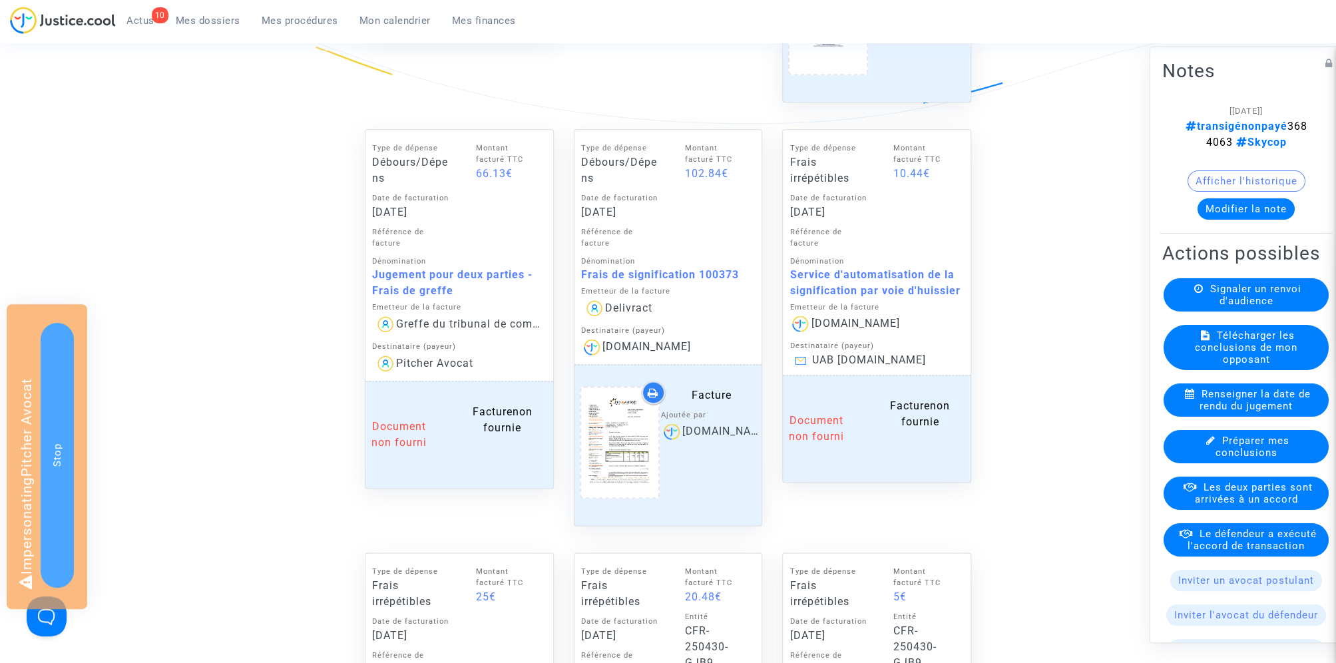
scroll to position [1161, 0]
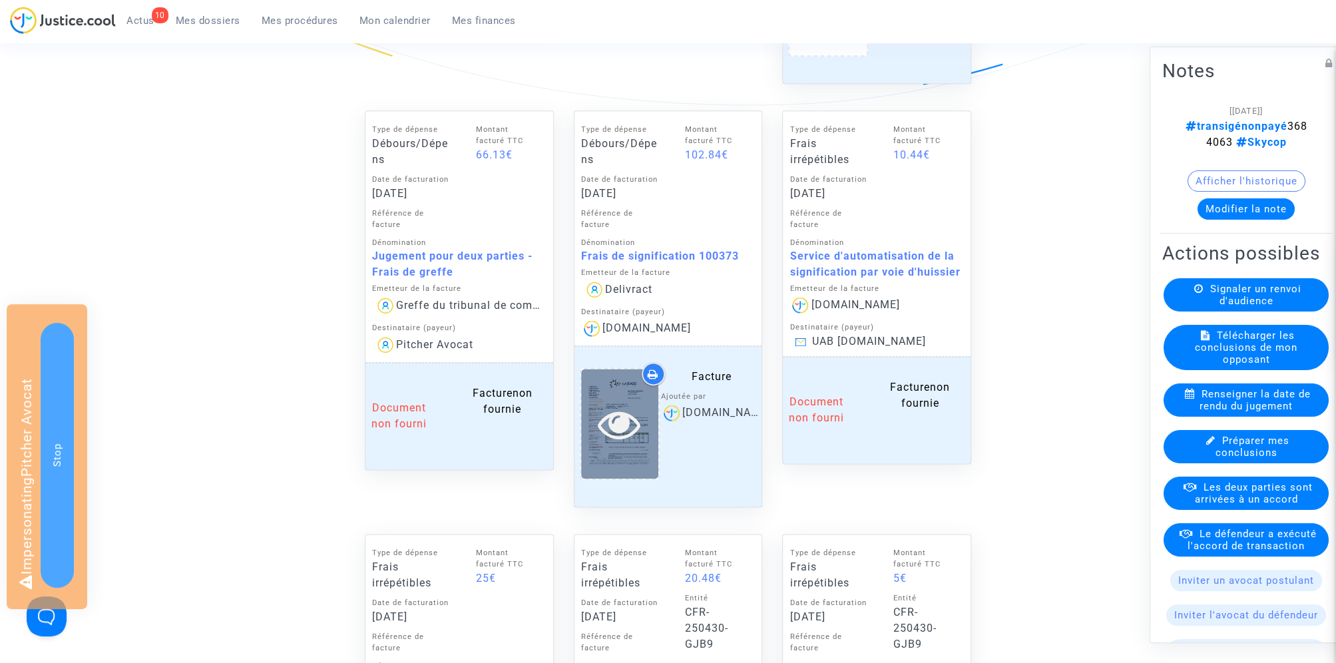
click at [632, 429] on icon at bounding box center [619, 424] width 43 height 43
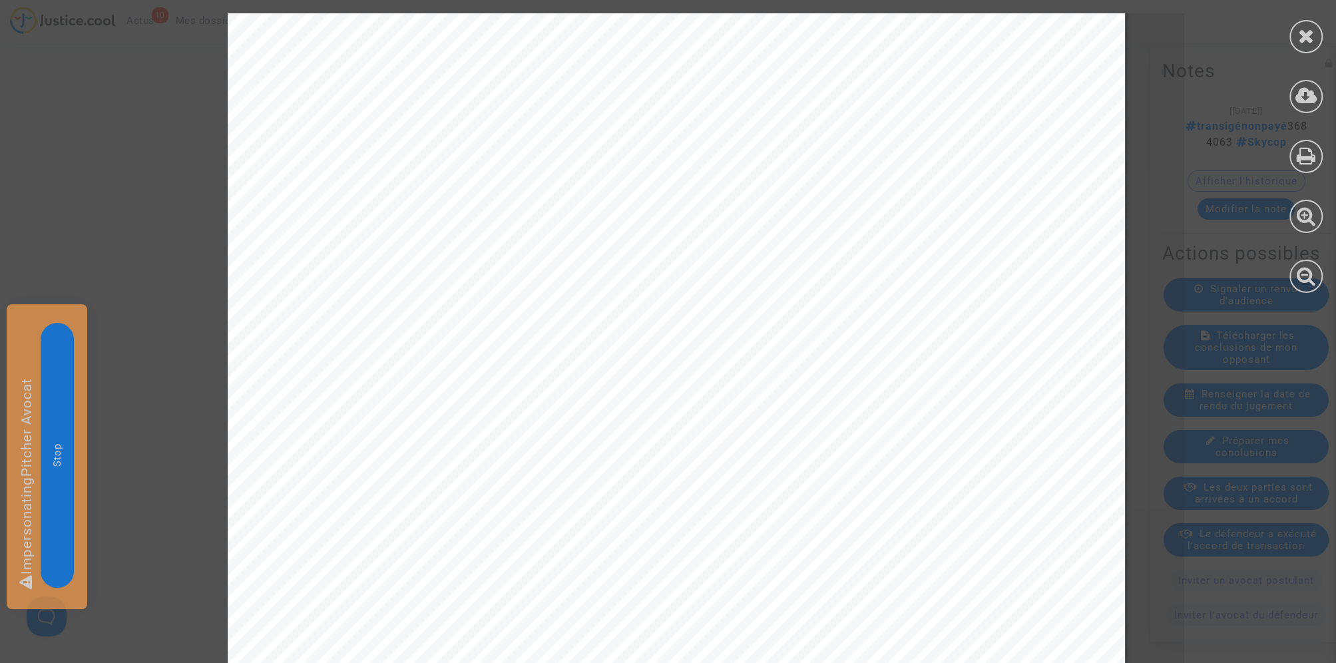
scroll to position [521, 0]
click at [1309, 41] on icon at bounding box center [1306, 36] width 17 height 20
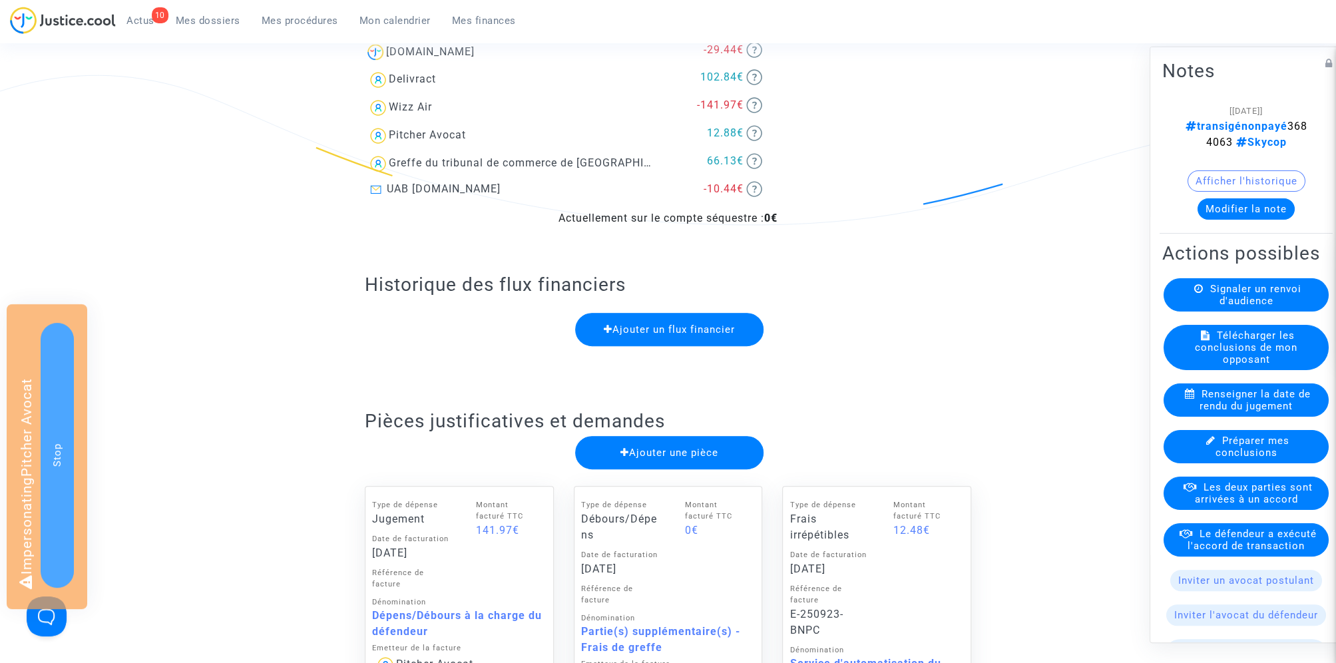
scroll to position [0, 0]
